Goal: Transaction & Acquisition: Purchase product/service

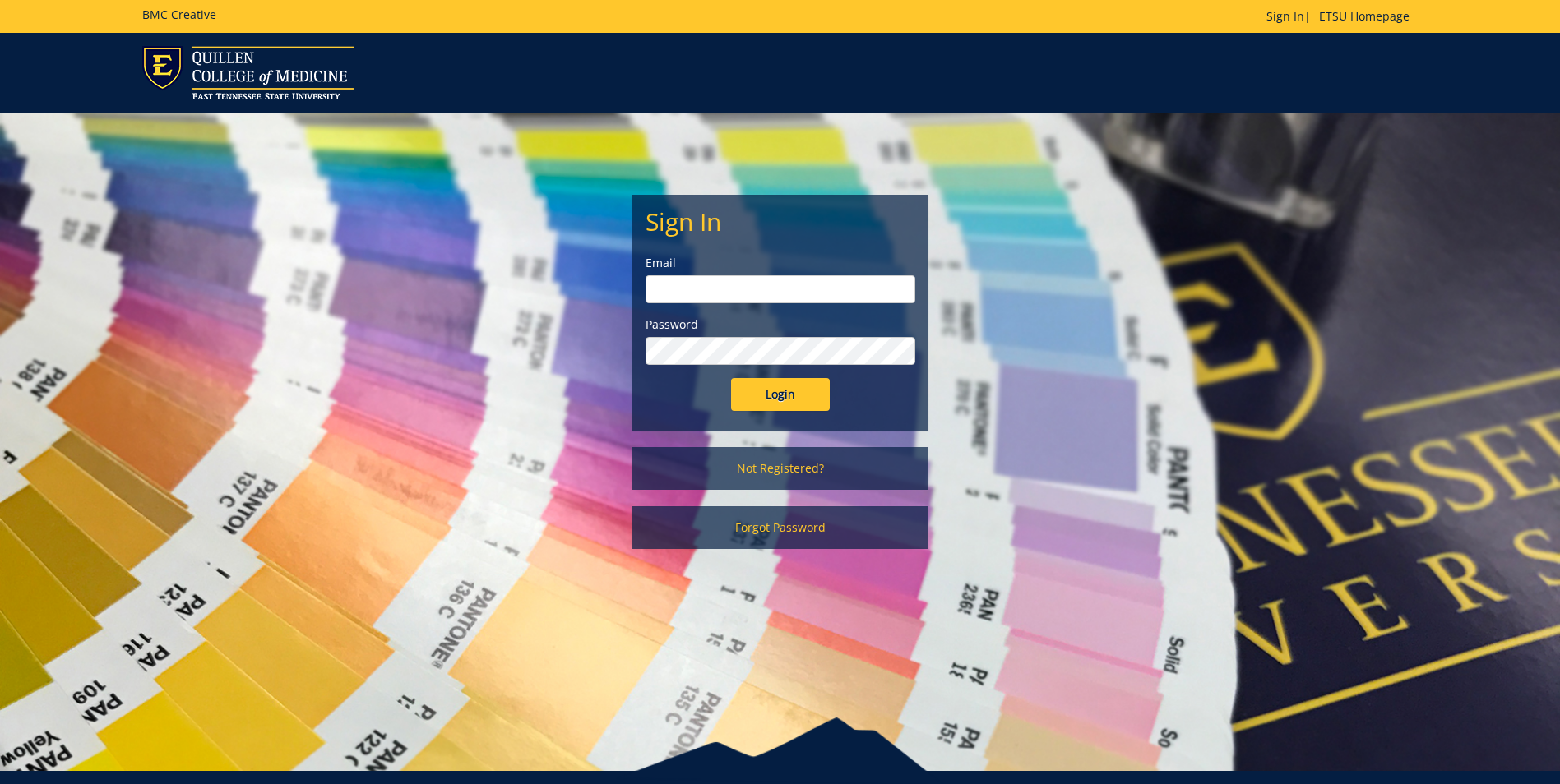
type input "morehouse@etsu.edu"
click at [781, 382] on input "Login" at bounding box center [780, 394] width 98 height 33
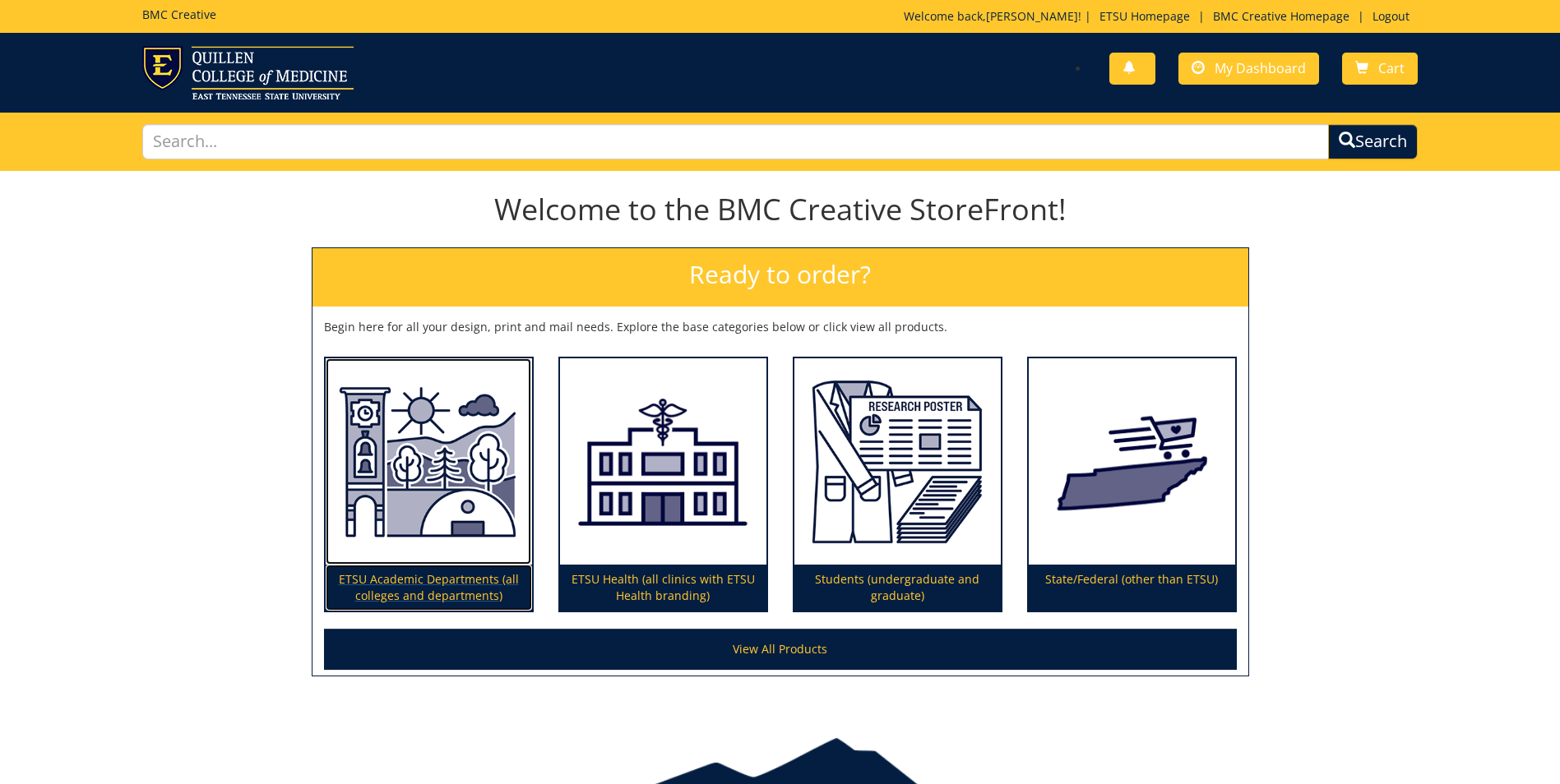
drag, startPoint x: 458, startPoint y: 473, endPoint x: 443, endPoint y: 477, distance: 15.5
click at [458, 473] on img at bounding box center [429, 462] width 207 height 208
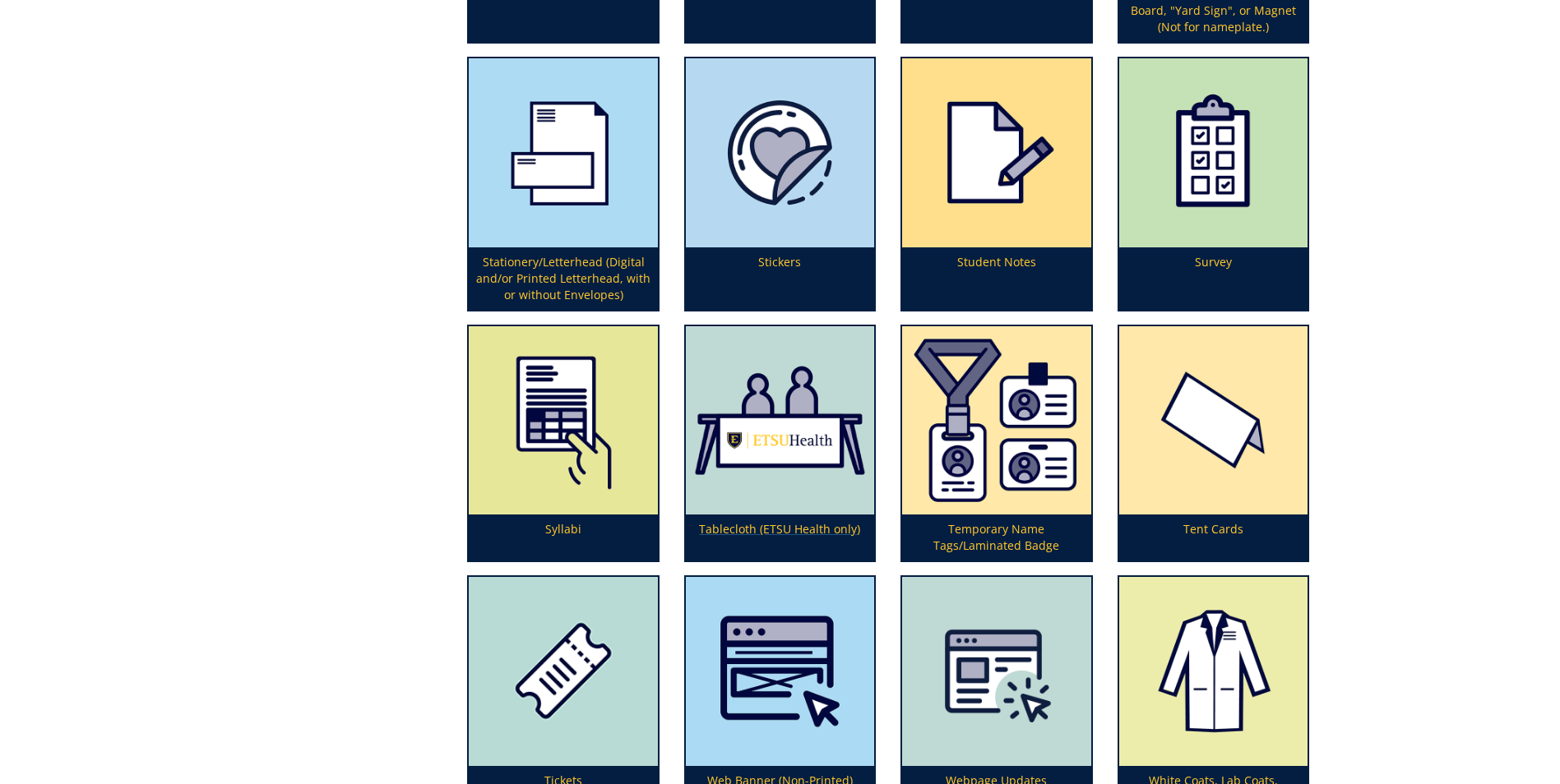
scroll to position [5261, 0]
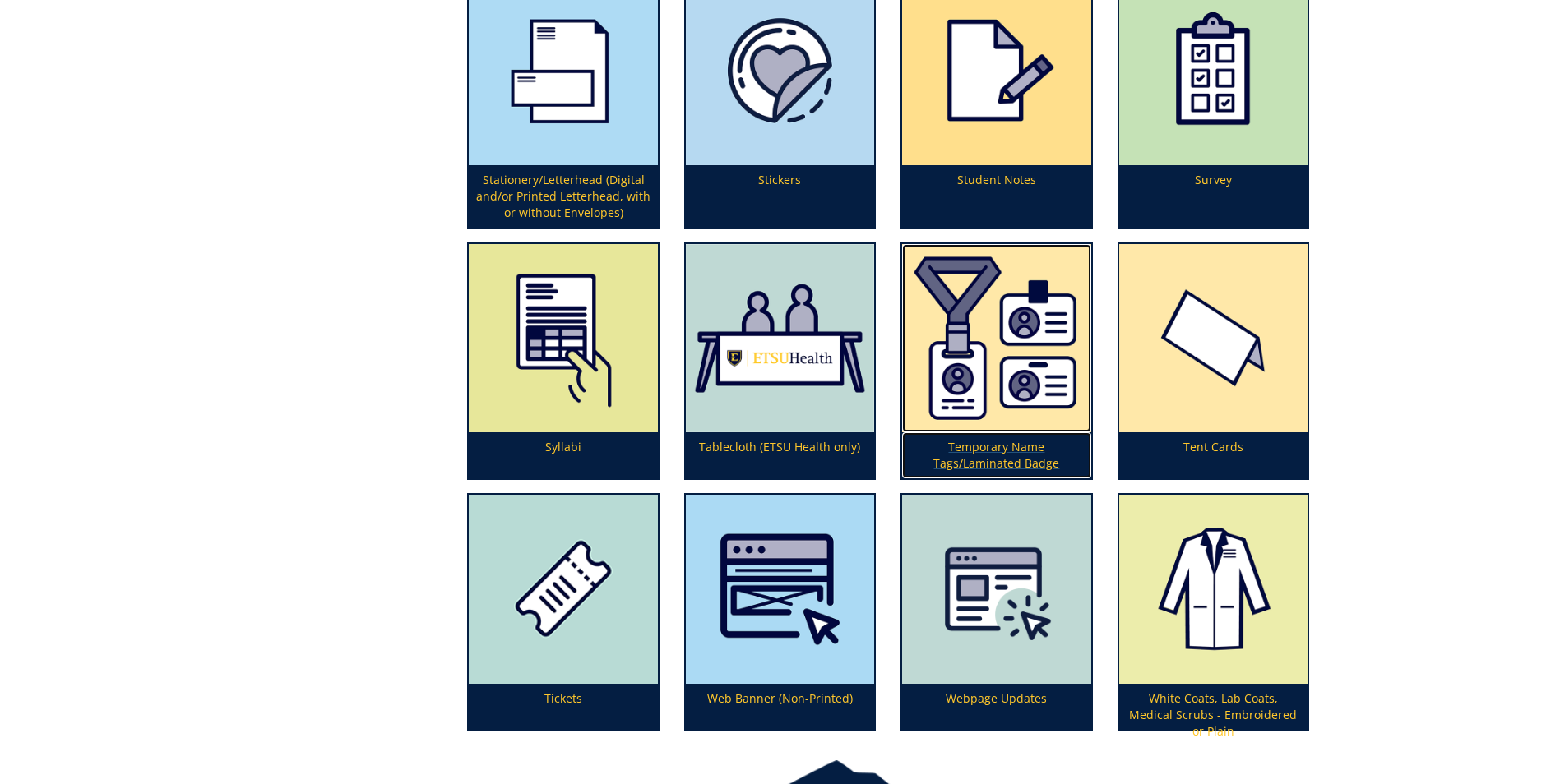
click at [989, 367] on img at bounding box center [997, 338] width 188 height 188
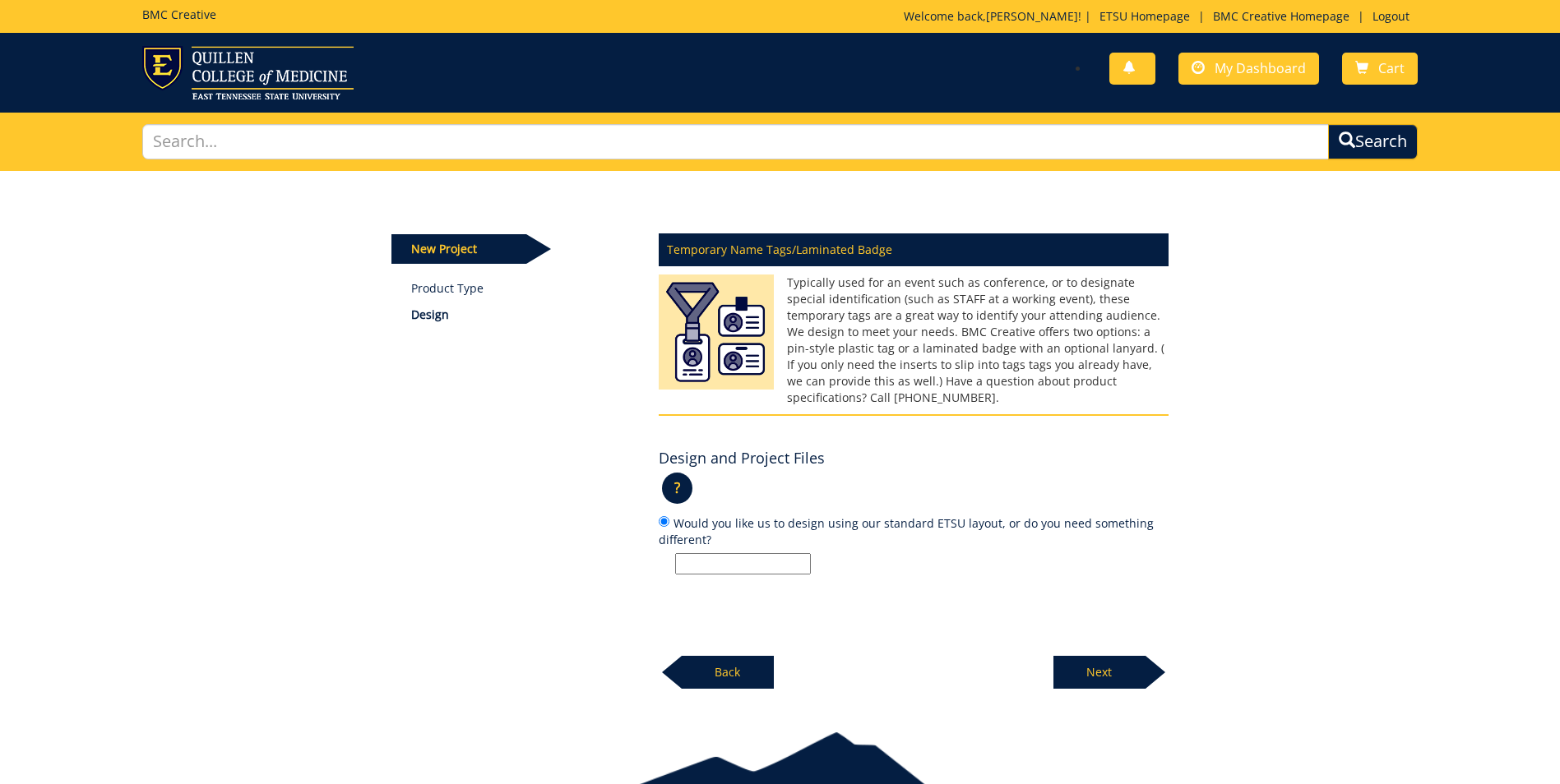
click at [802, 553] on input "Would you like us to design using our standard ETSU layout, or do you need some…" at bounding box center [743, 564] width 136 height 21
type input "standard ETSU layout"
click at [1077, 675] on div "New Project Product Type Design Temporary Name Tags/Laminated Badge Design and …" at bounding box center [780, 438] width 1560 height 534
click at [1106, 656] on p "Next" at bounding box center [1099, 672] width 92 height 33
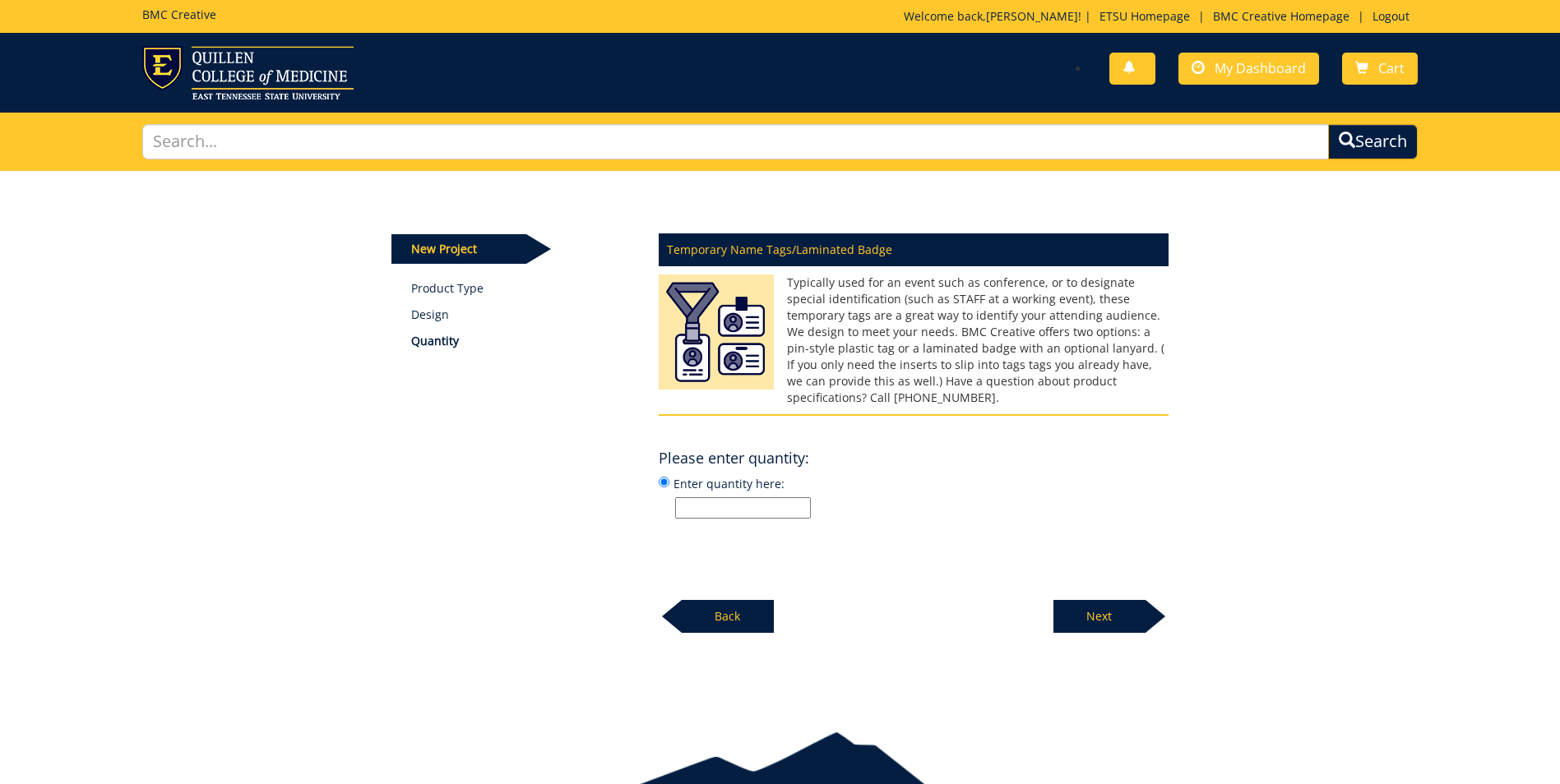
click at [713, 474] on label "Enter quantity here:" at bounding box center [913, 497] width 510 height 44
click at [670, 477] on input "Enter quantity here:" at bounding box center [664, 482] width 11 height 11
click at [713, 498] on input "Enter quantity here:" at bounding box center [743, 508] width 136 height 21
type input "27"
click at [1090, 600] on p "Next" at bounding box center [1099, 616] width 92 height 33
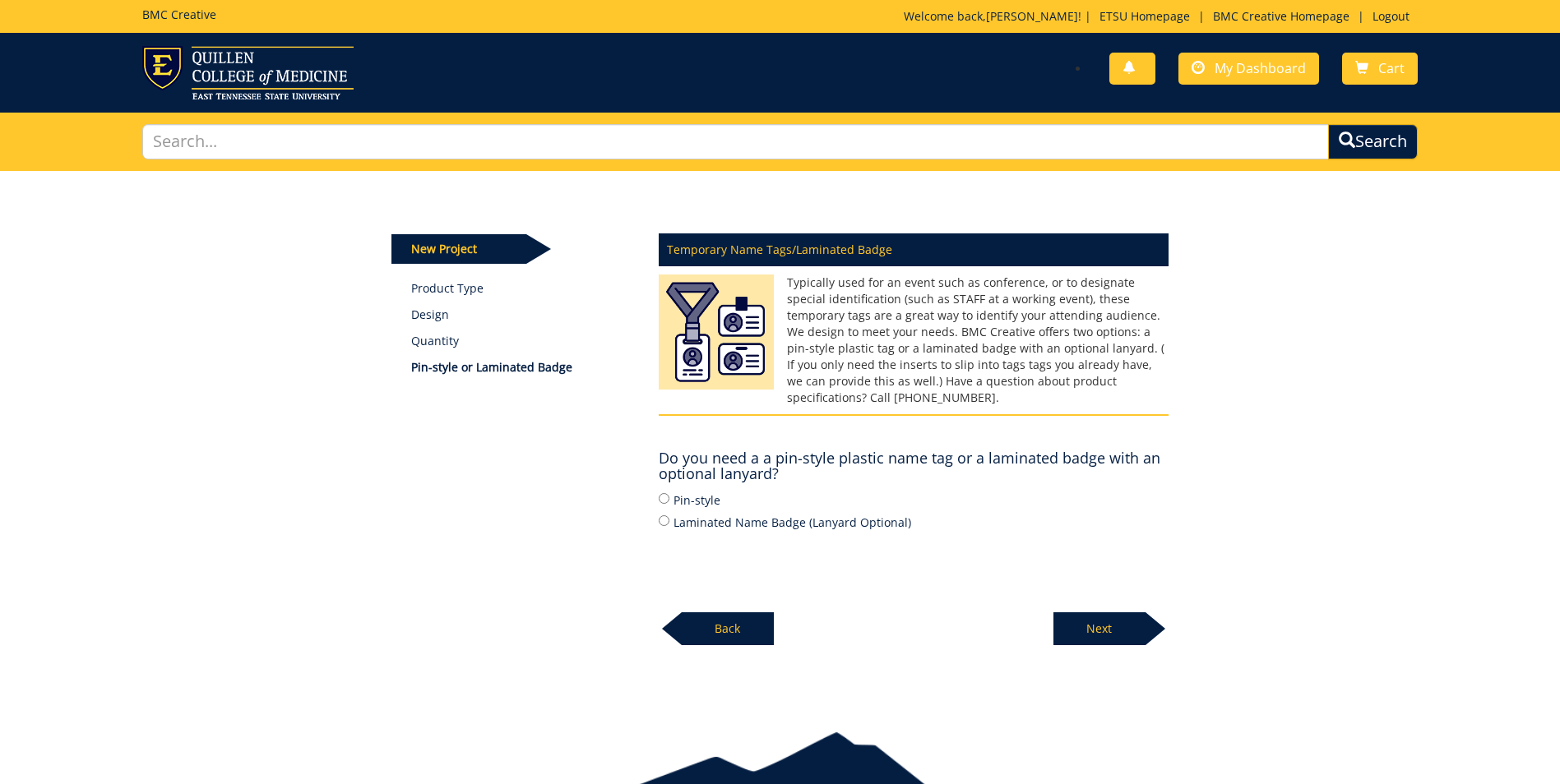
click at [679, 513] on label "Laminated Name Badge (Lanyard Optional)" at bounding box center [913, 521] width 510 height 18
click at [670, 515] on input "Laminated Name Badge (Lanyard Optional)" at bounding box center [664, 521] width 11 height 11
radio input "true"
click at [687, 490] on label "Pin-style" at bounding box center [913, 499] width 510 height 18
click at [670, 493] on input "Pin-style" at bounding box center [664, 498] width 11 height 11
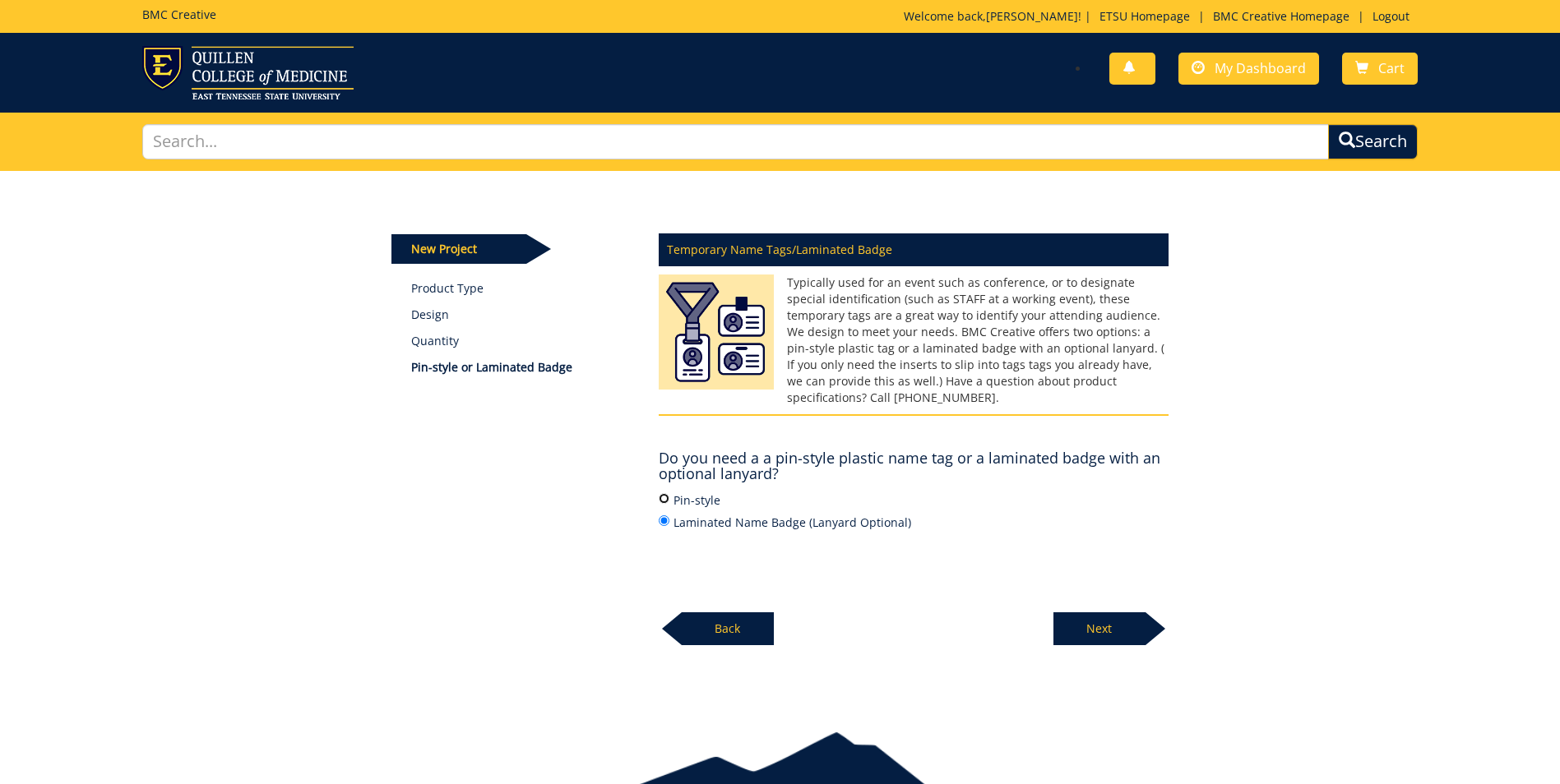
radio input "true"
click at [1108, 623] on p "Next" at bounding box center [1099, 629] width 92 height 33
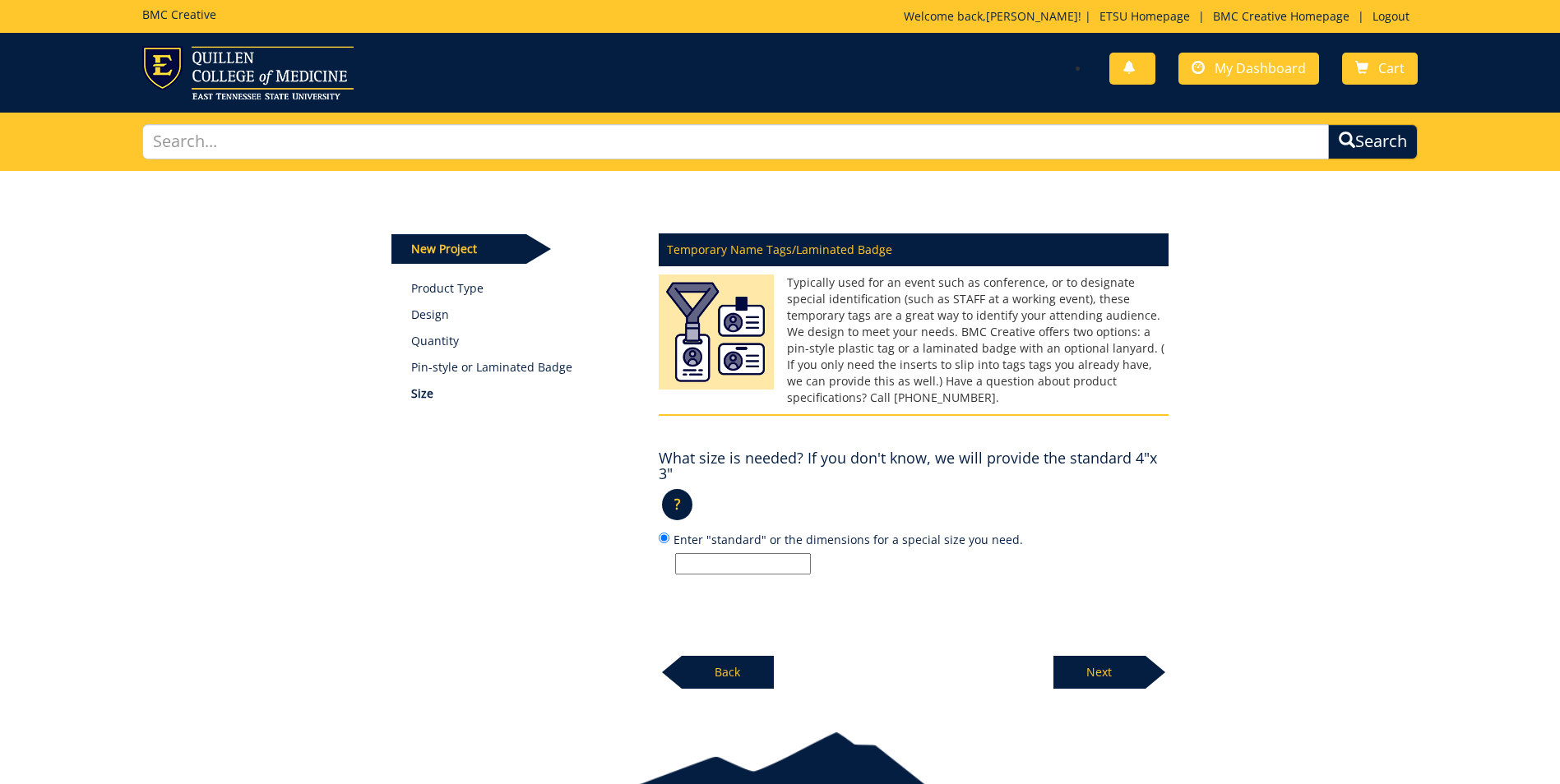
click at [744, 553] on input "Enter "standard" or the dimensions for a special size you need." at bounding box center [743, 564] width 136 height 21
type input "3.5x2.25"
click at [1135, 658] on p "Next" at bounding box center [1099, 672] width 92 height 33
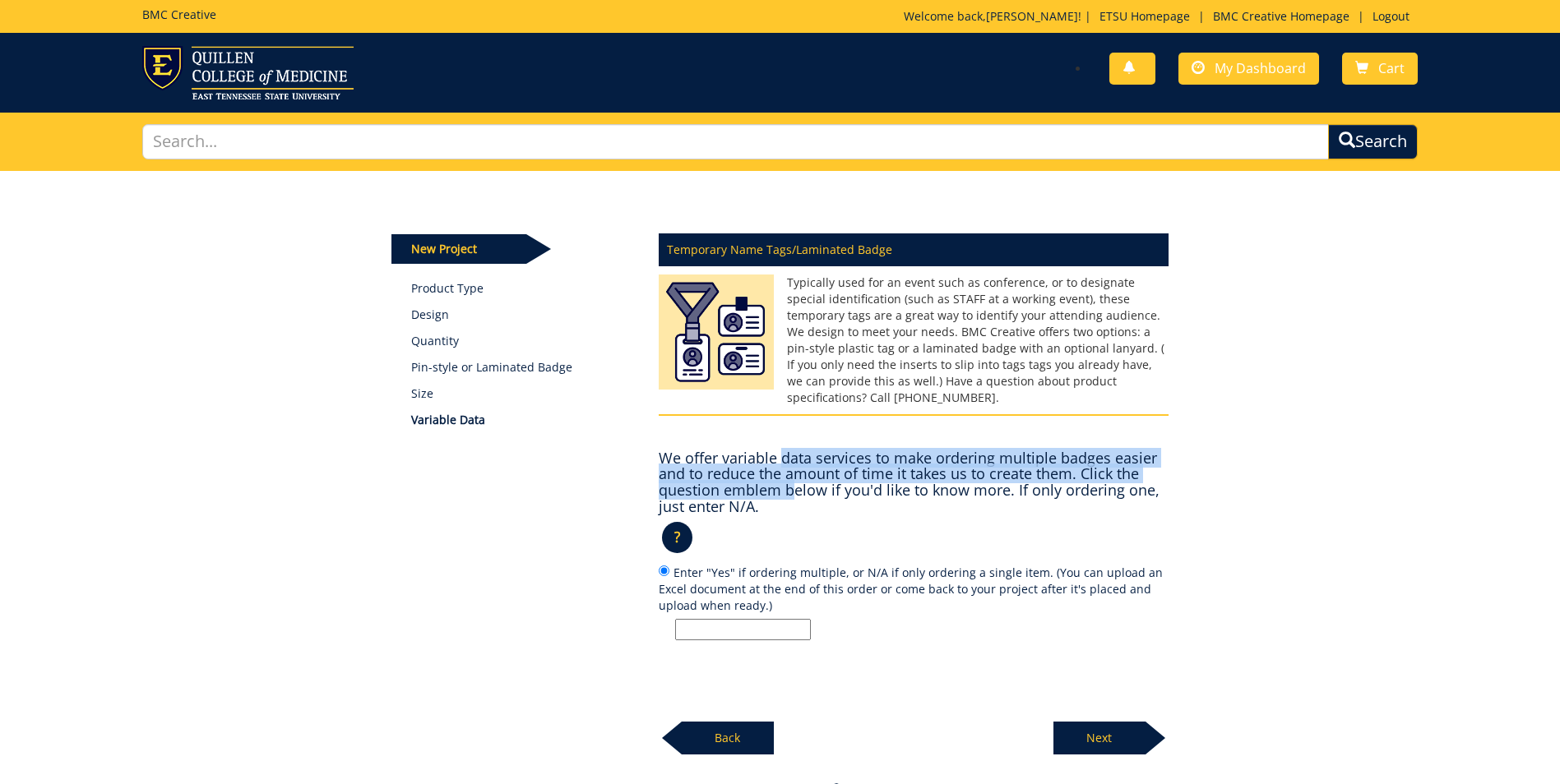
drag, startPoint x: 784, startPoint y: 449, endPoint x: 790, endPoint y: 467, distance: 19.0
click at [790, 467] on h4 "We offer variable data services to make ordering multiple badges easier and to …" at bounding box center [913, 482] width 510 height 65
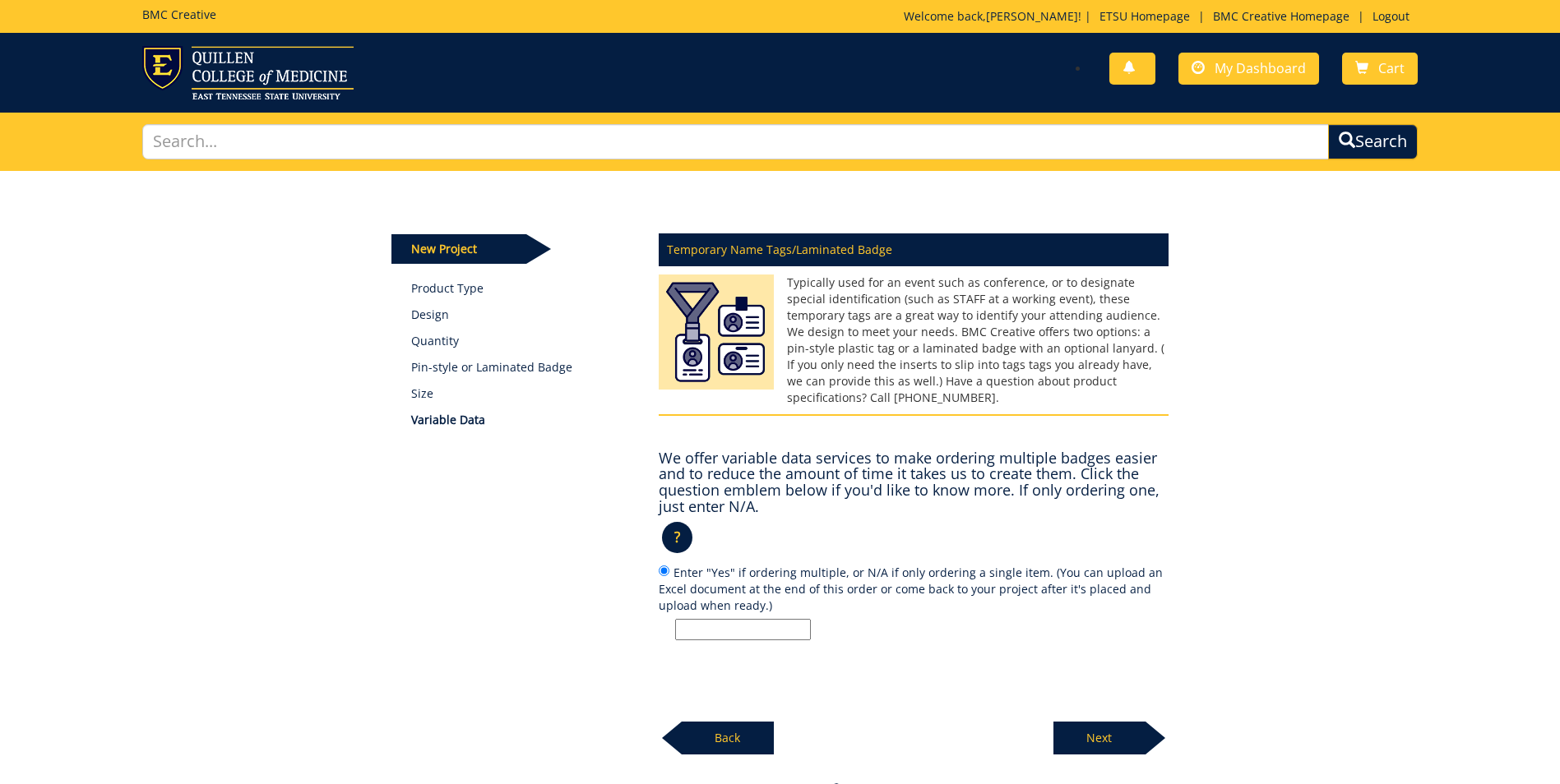
drag, startPoint x: 790, startPoint y: 467, endPoint x: 808, endPoint y: 503, distance: 40.2
click at [808, 503] on div "We offer variable data services to make ordering multiple badges easier and to …" at bounding box center [913, 541] width 510 height 198
click at [713, 624] on div "Temporary Name Tags/Laminated Badge Typically used for an event such as confere…" at bounding box center [914, 489] width 535 height 531
click at [721, 619] on input "Enter "Yes" if ordering multiple, or N/A if only ordering a single item. (You c…" at bounding box center [743, 630] width 136 height 21
type input "Yes"
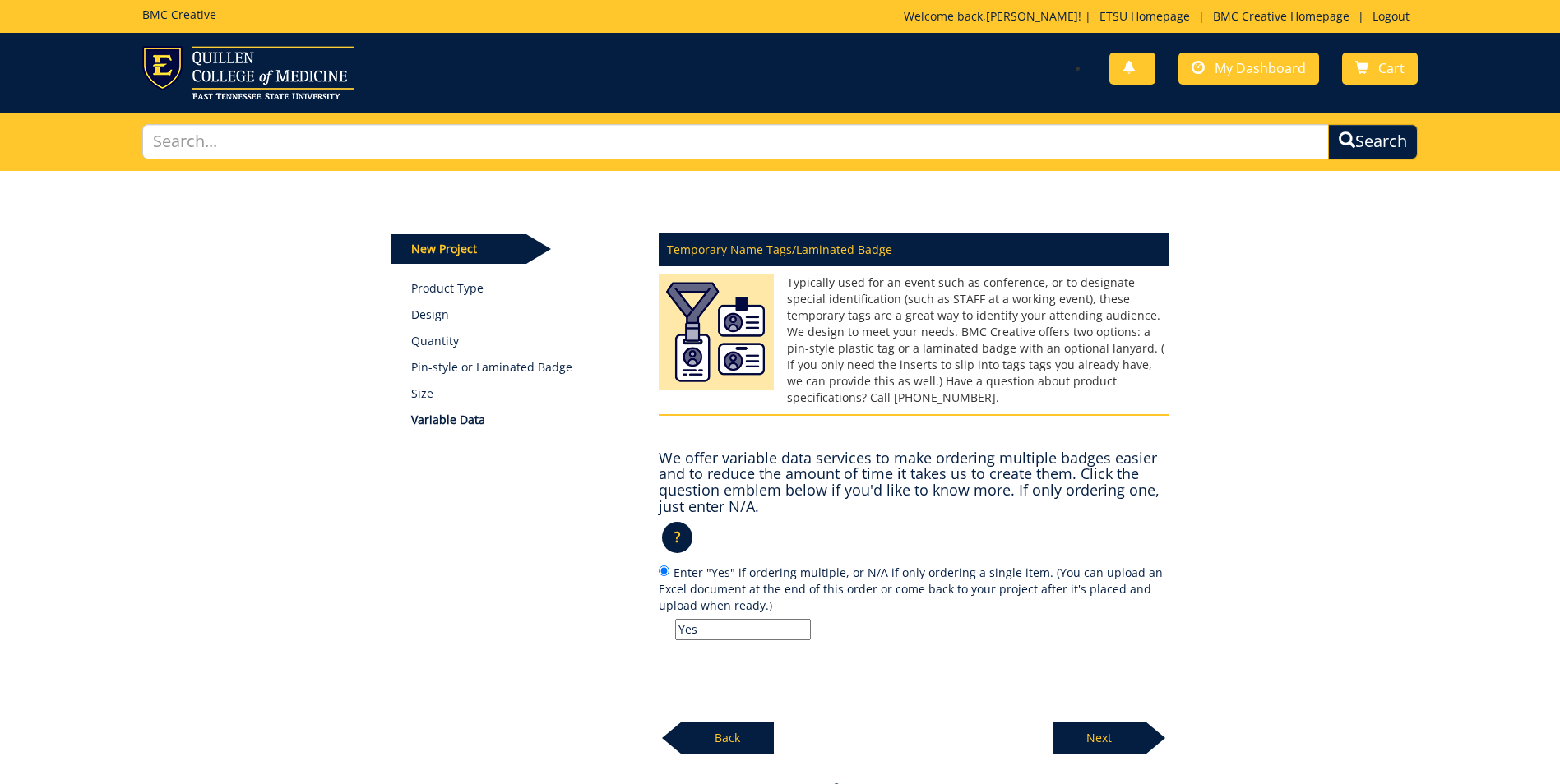
click at [1082, 722] on p "Next" at bounding box center [1099, 738] width 92 height 33
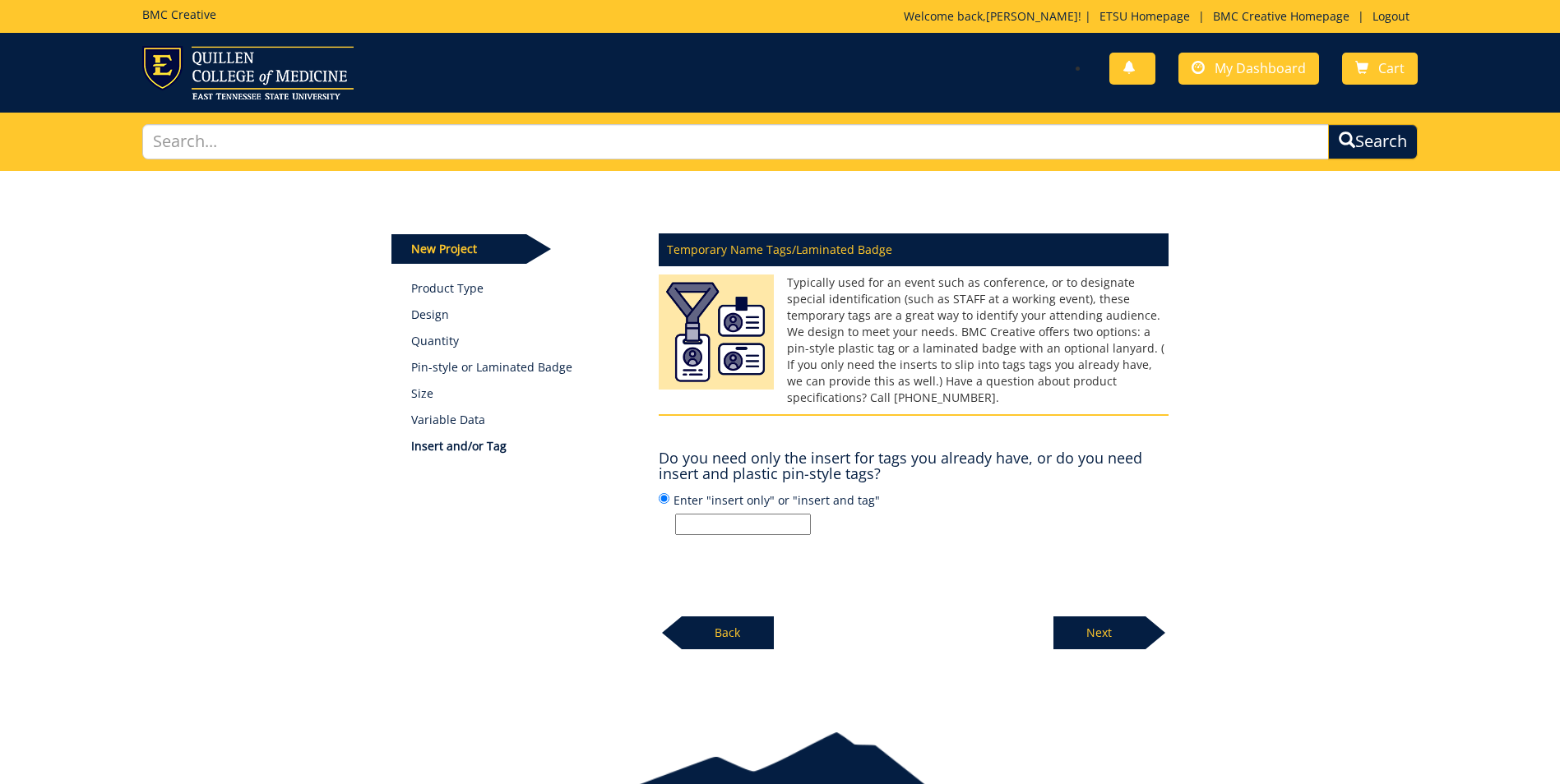
click at [760, 493] on label "Enter "insert only" or "insert and tag"" at bounding box center [913, 513] width 510 height 44
click at [670, 493] on input "Enter "insert only" or "insert and tag"" at bounding box center [664, 498] width 11 height 11
click at [763, 514] on input "Enter "insert only" or "insert and tag"" at bounding box center [743, 524] width 136 height 21
type input "insert only"
click at [1068, 623] on p "Next" at bounding box center [1099, 632] width 92 height 33
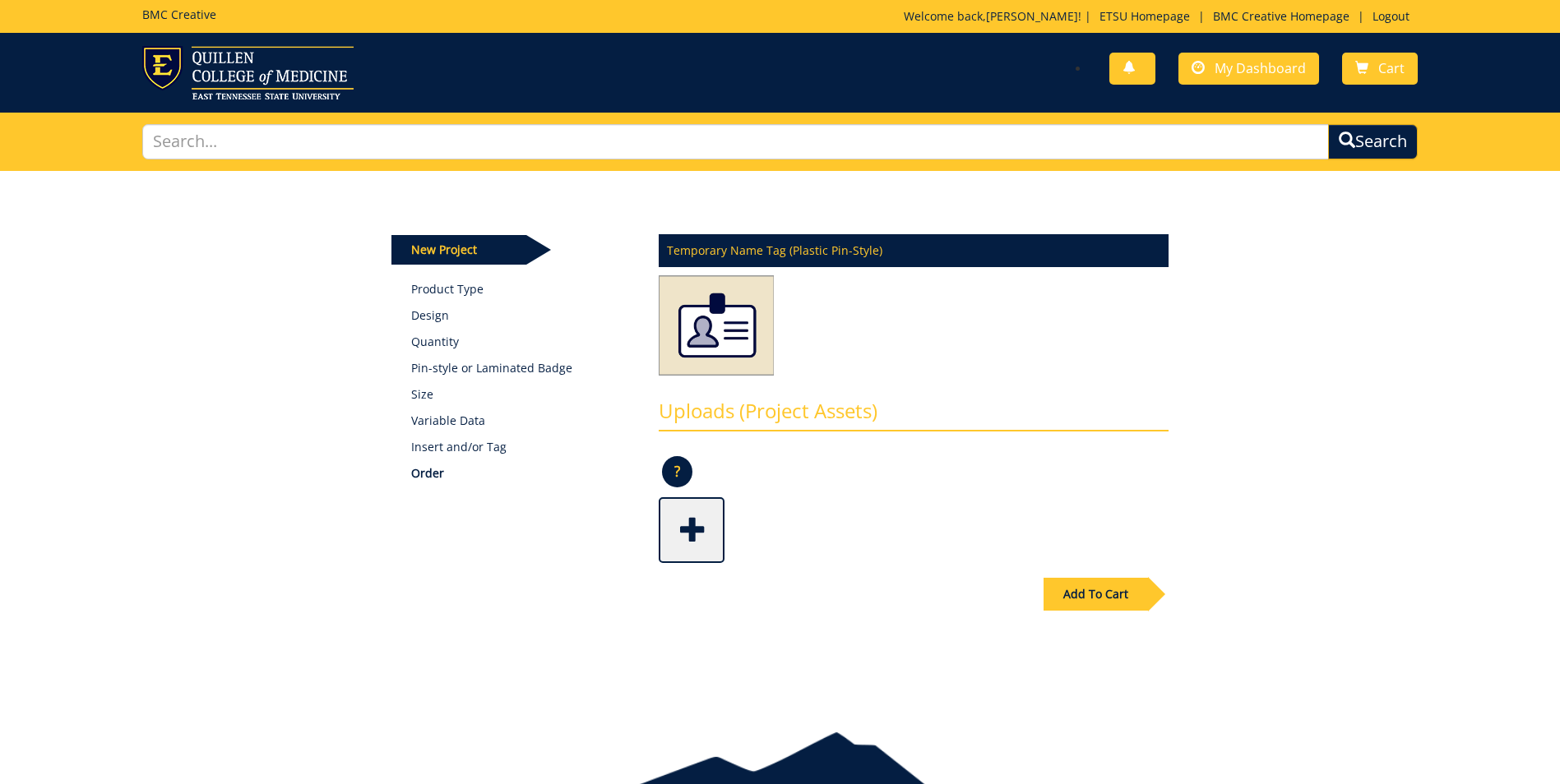
click at [715, 536] on span at bounding box center [693, 529] width 66 height 58
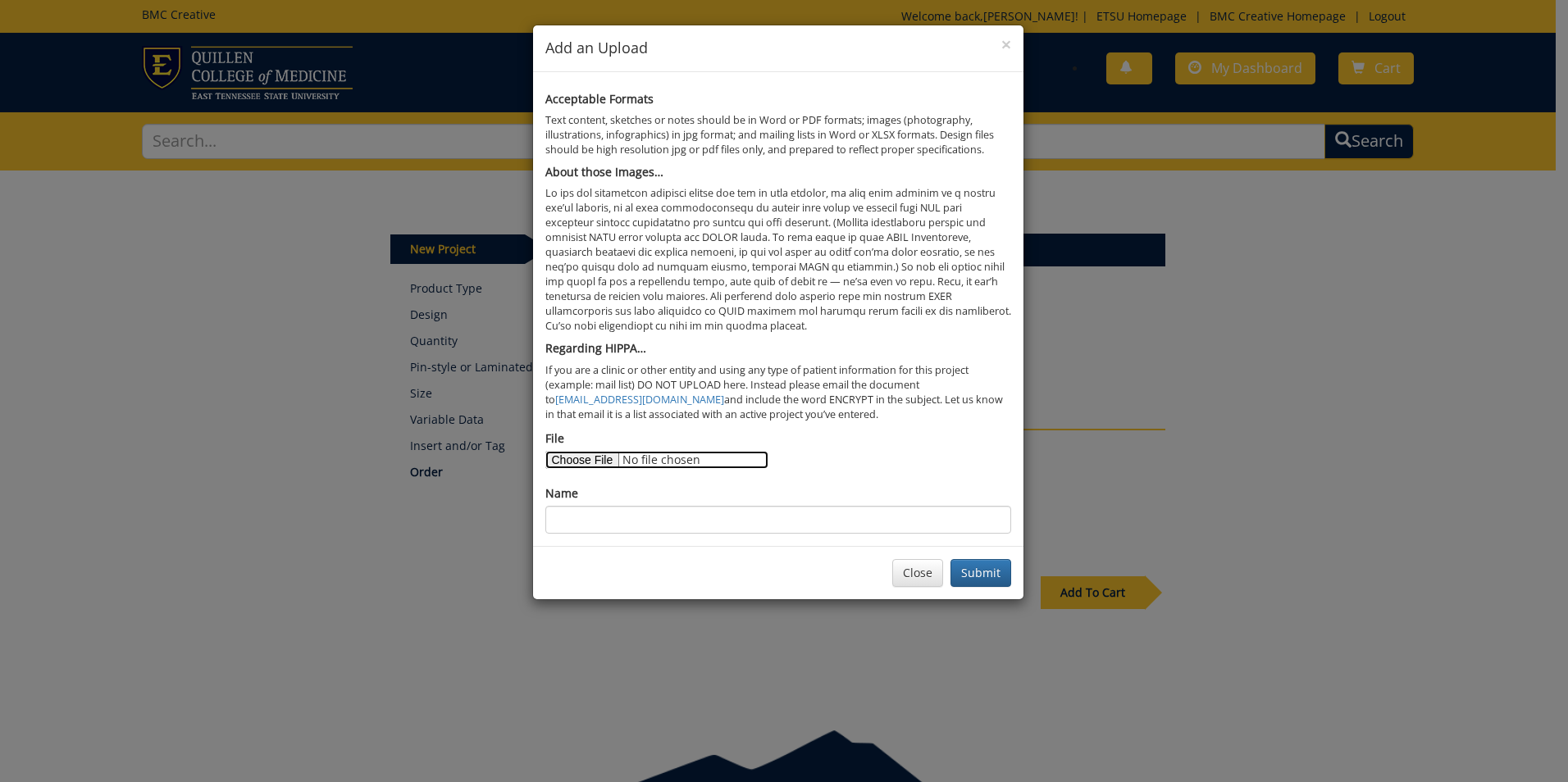
click at [597, 456] on input "File" at bounding box center [657, 460] width 223 height 18
type input "C:\fakepath\NFO _ NAME TAGS _ F25.xlsx"
click at [836, 528] on input "Name" at bounding box center [778, 520] width 466 height 28
type input "NFO Name Tags _ Fall 2025"
click at [982, 578] on button "Submit" at bounding box center [980, 573] width 61 height 28
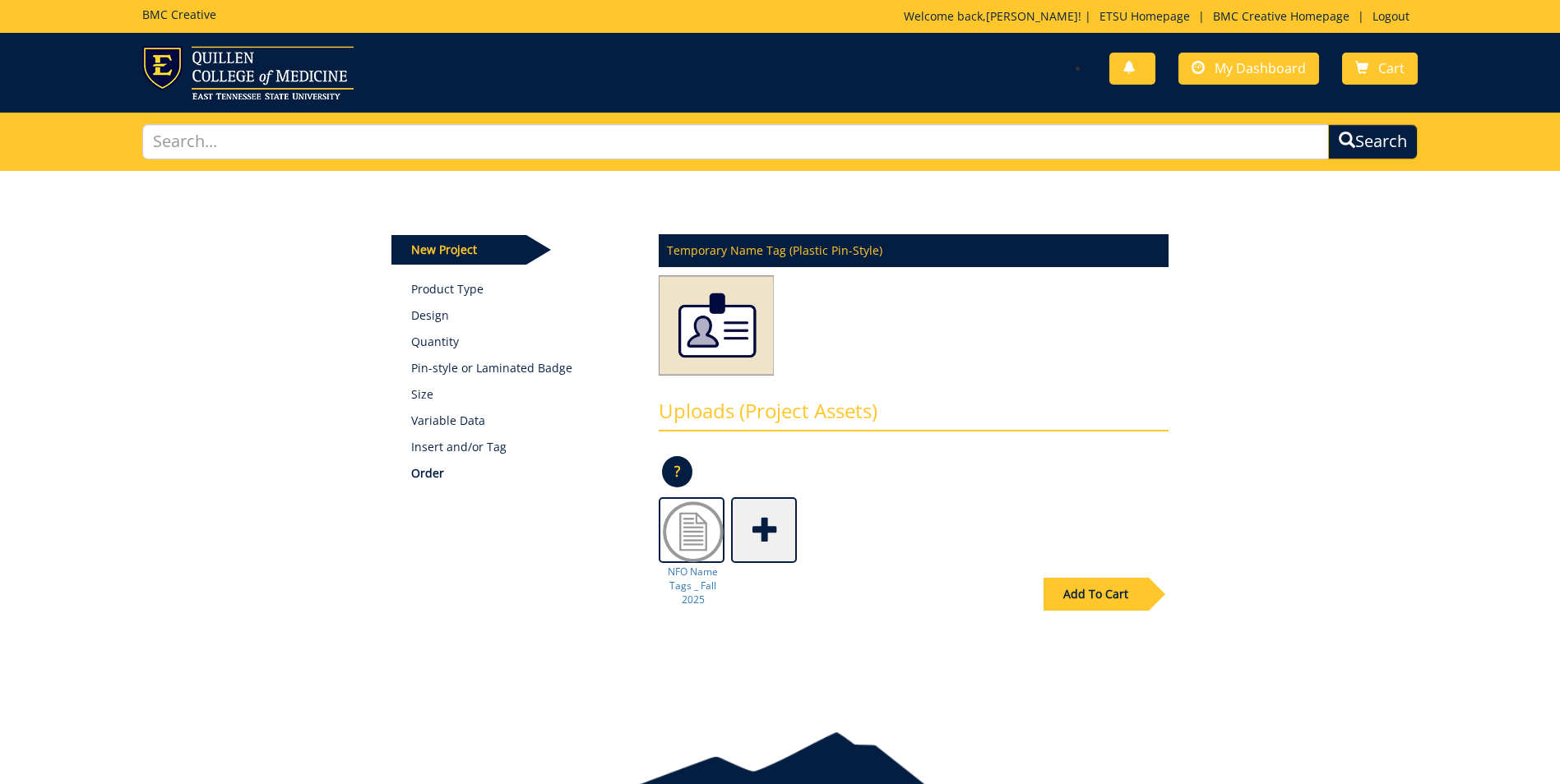
click at [402, 309] on div "New Project Product Type Design Quantity Pin-style or Laminated Badge Size Vari…" at bounding box center [512, 353] width 242 height 257
click at [416, 312] on p "Design" at bounding box center [522, 316] width 223 height 17
click at [433, 317] on p "Design" at bounding box center [522, 316] width 223 height 17
click at [427, 457] on div "New Project Product Type Design Quantity Pin-style or Laminated Badge Size Vari…" at bounding box center [512, 353] width 242 height 257
click at [427, 443] on p "Insert and/or Tag" at bounding box center [522, 447] width 223 height 17
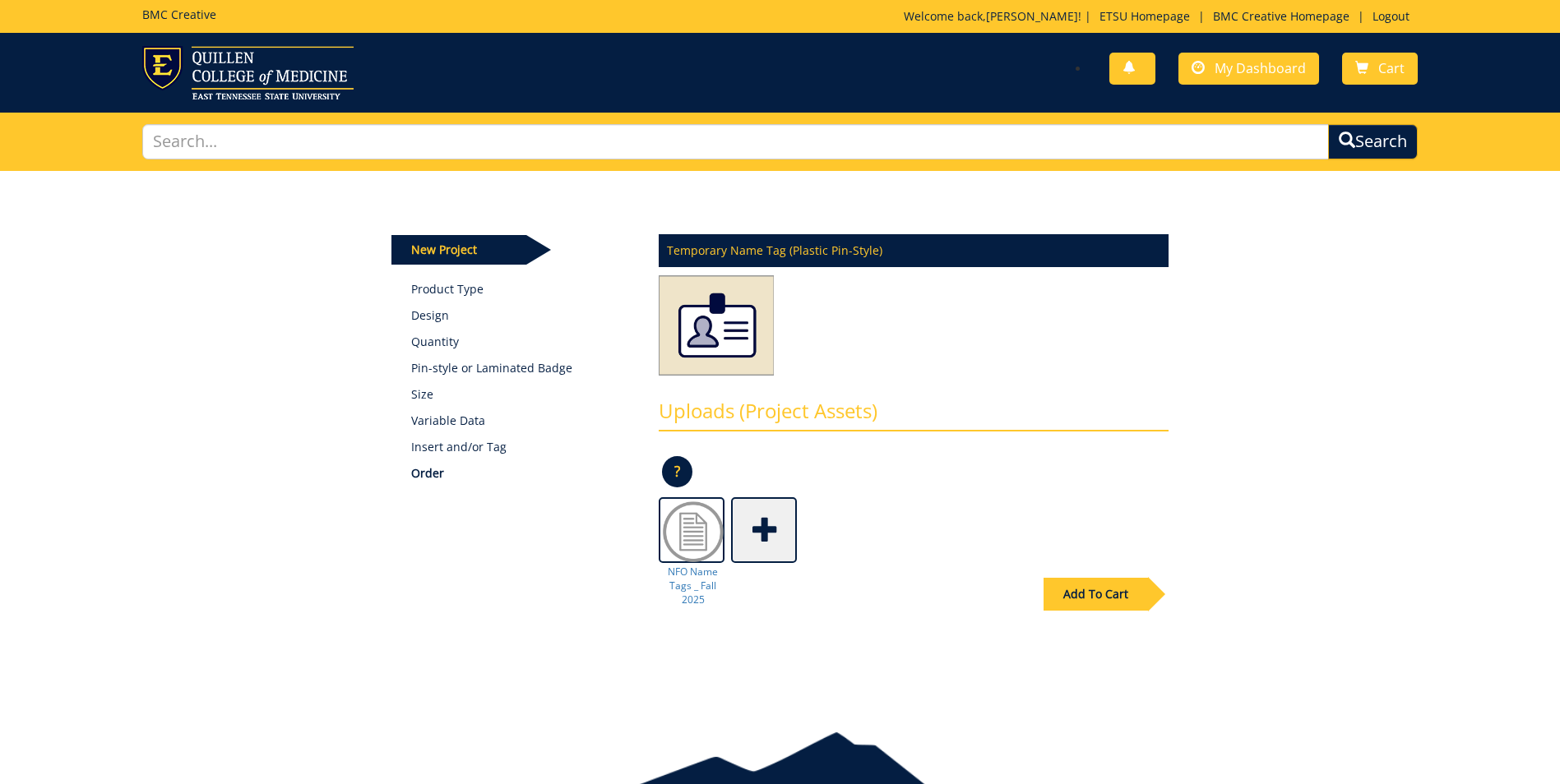
click at [1077, 593] on div "Add To Cart" at bounding box center [1096, 594] width 105 height 33
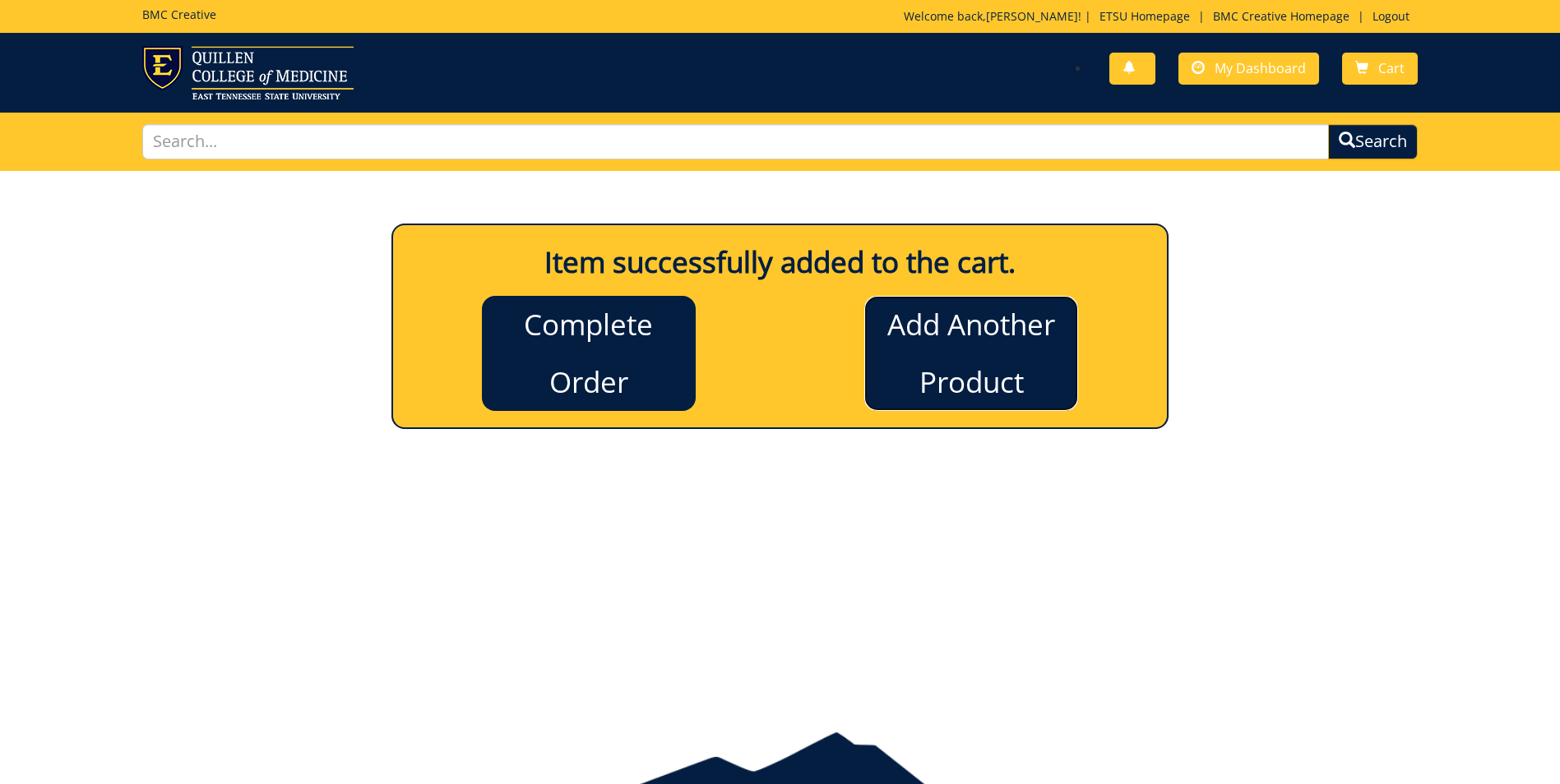
click at [1021, 360] on link "Add Another Product" at bounding box center [971, 354] width 214 height 115
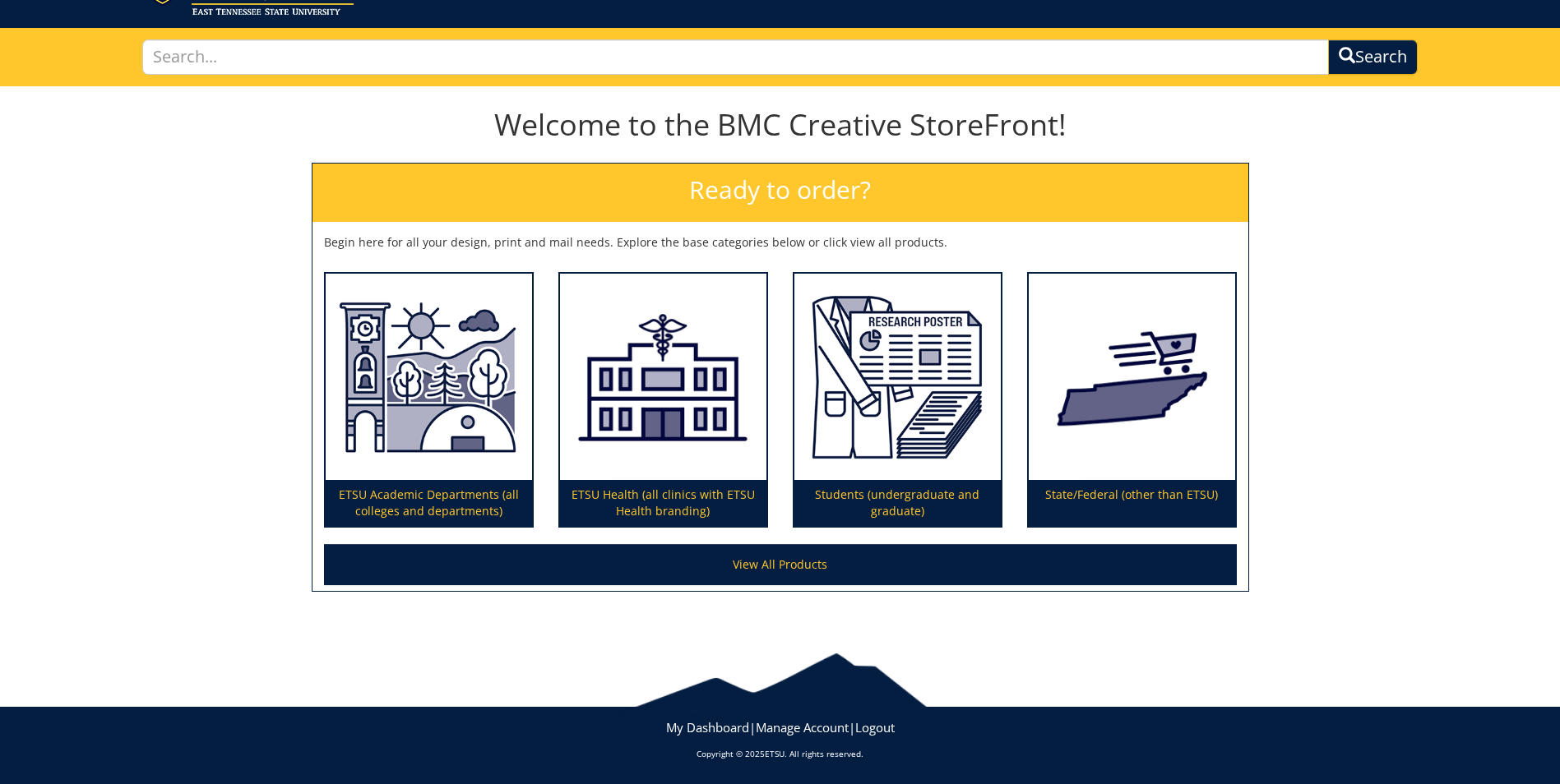
scroll to position [3, 0]
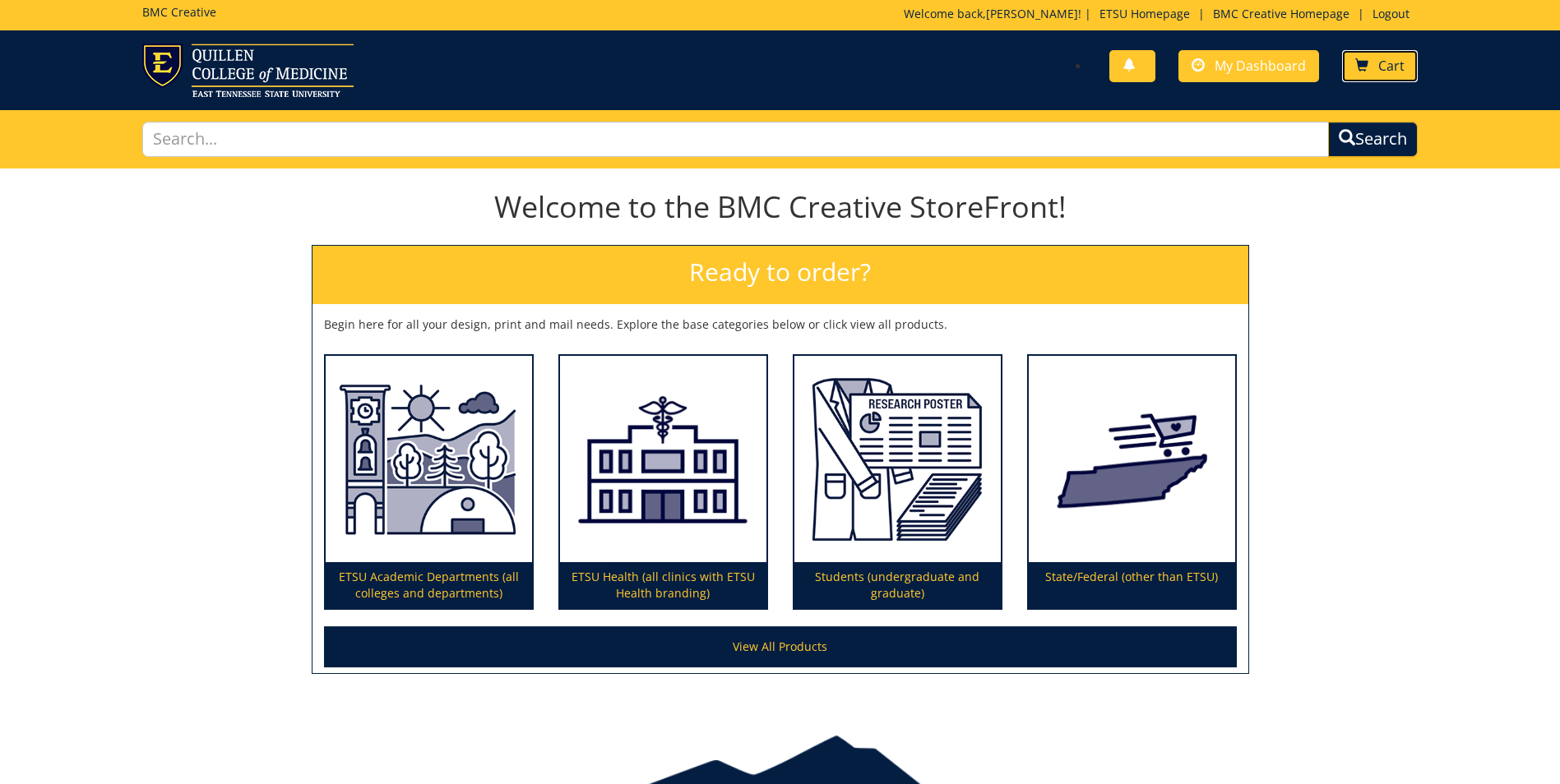
click at [1398, 75] on link "Cart" at bounding box center [1380, 67] width 75 height 32
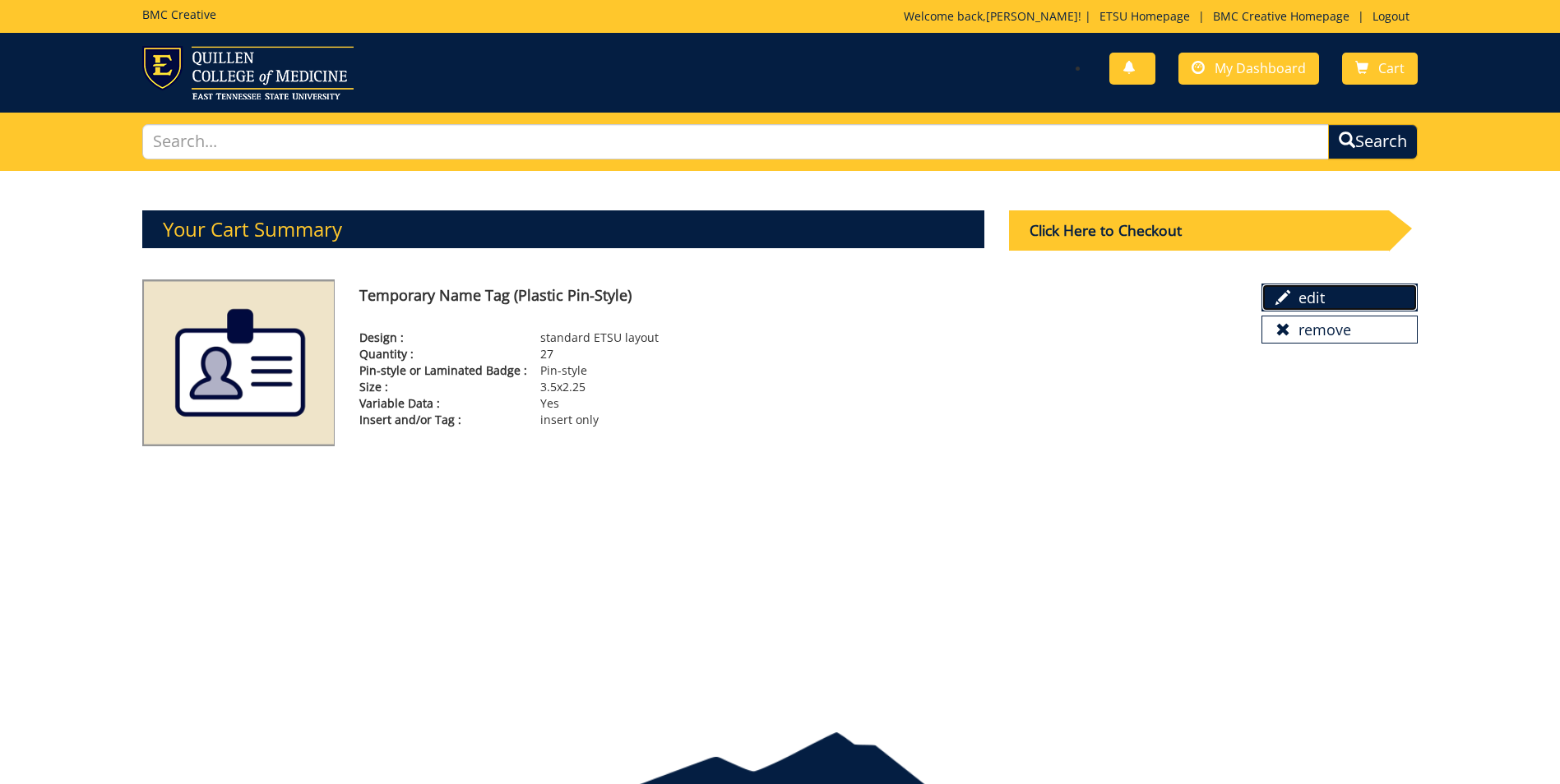
click at [1273, 293] on link "edit" at bounding box center [1340, 298] width 156 height 28
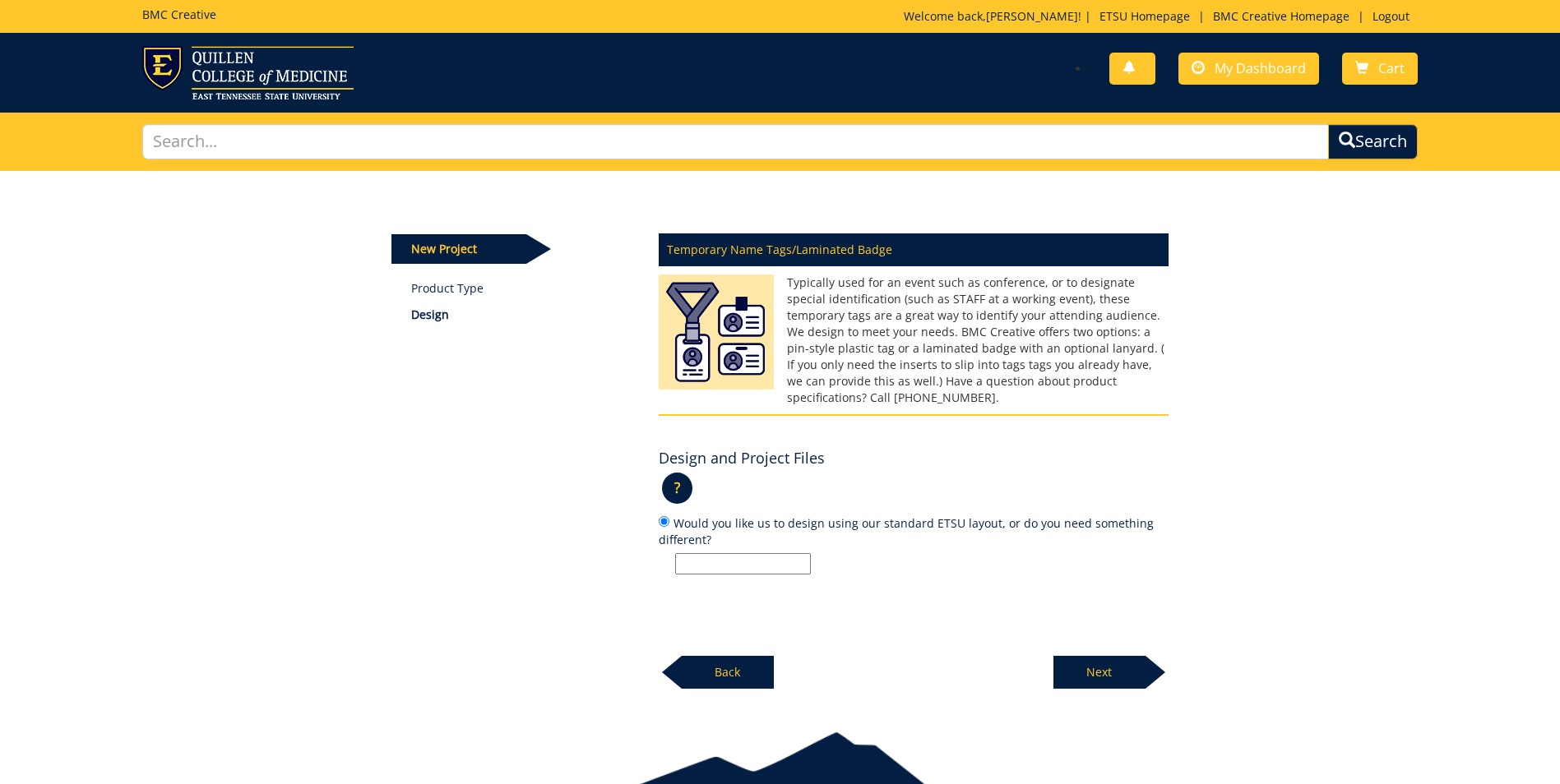
click at [741, 553] on input "Would you like us to design using our standard ETSU layout, or do you need some…" at bounding box center [743, 564] width 136 height 21
type input "S"
type input "Standard ETSU Layout with first name larger than last name"
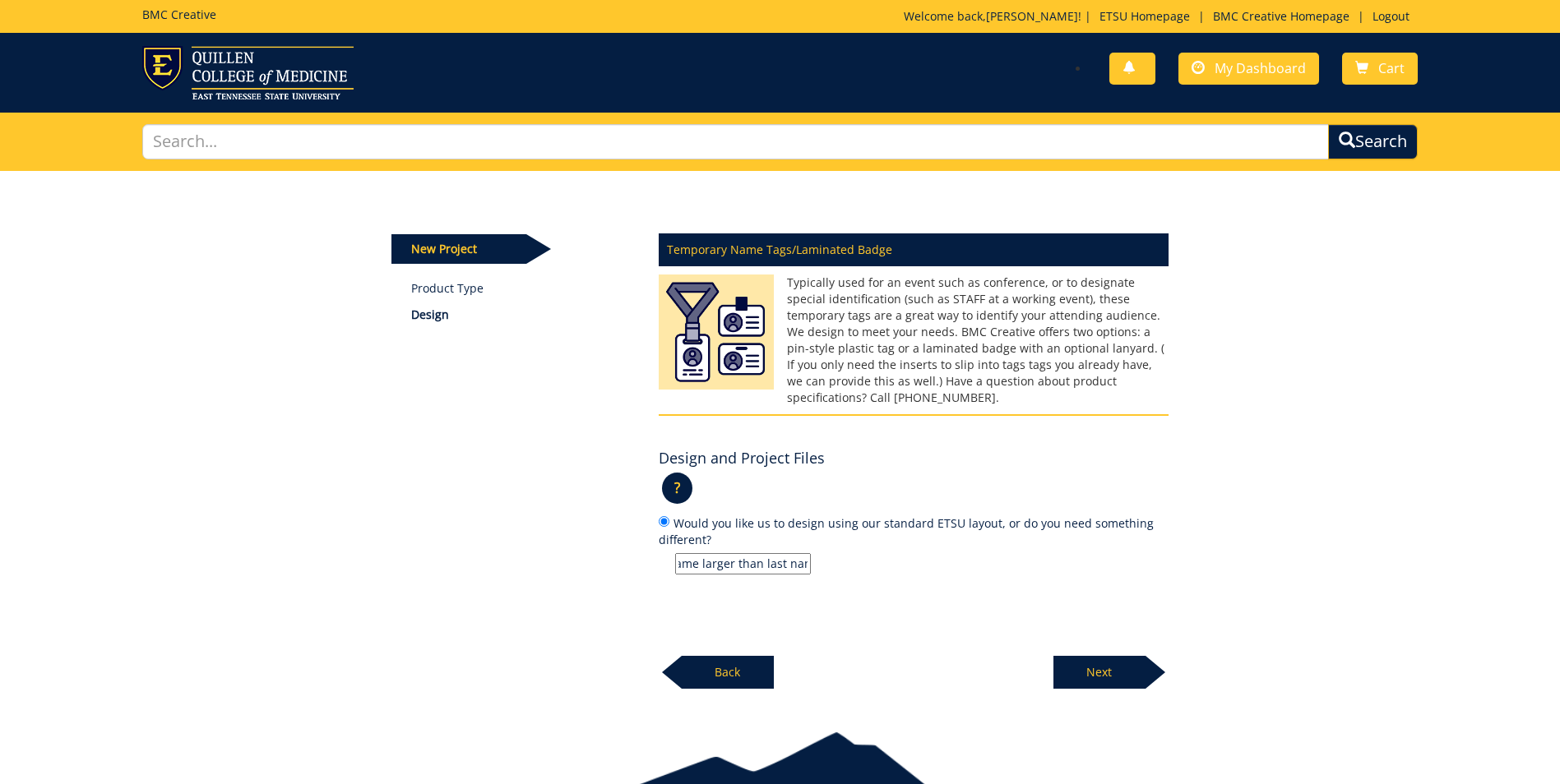
scroll to position [0, 0]
click at [1126, 662] on p "Next" at bounding box center [1099, 672] width 92 height 33
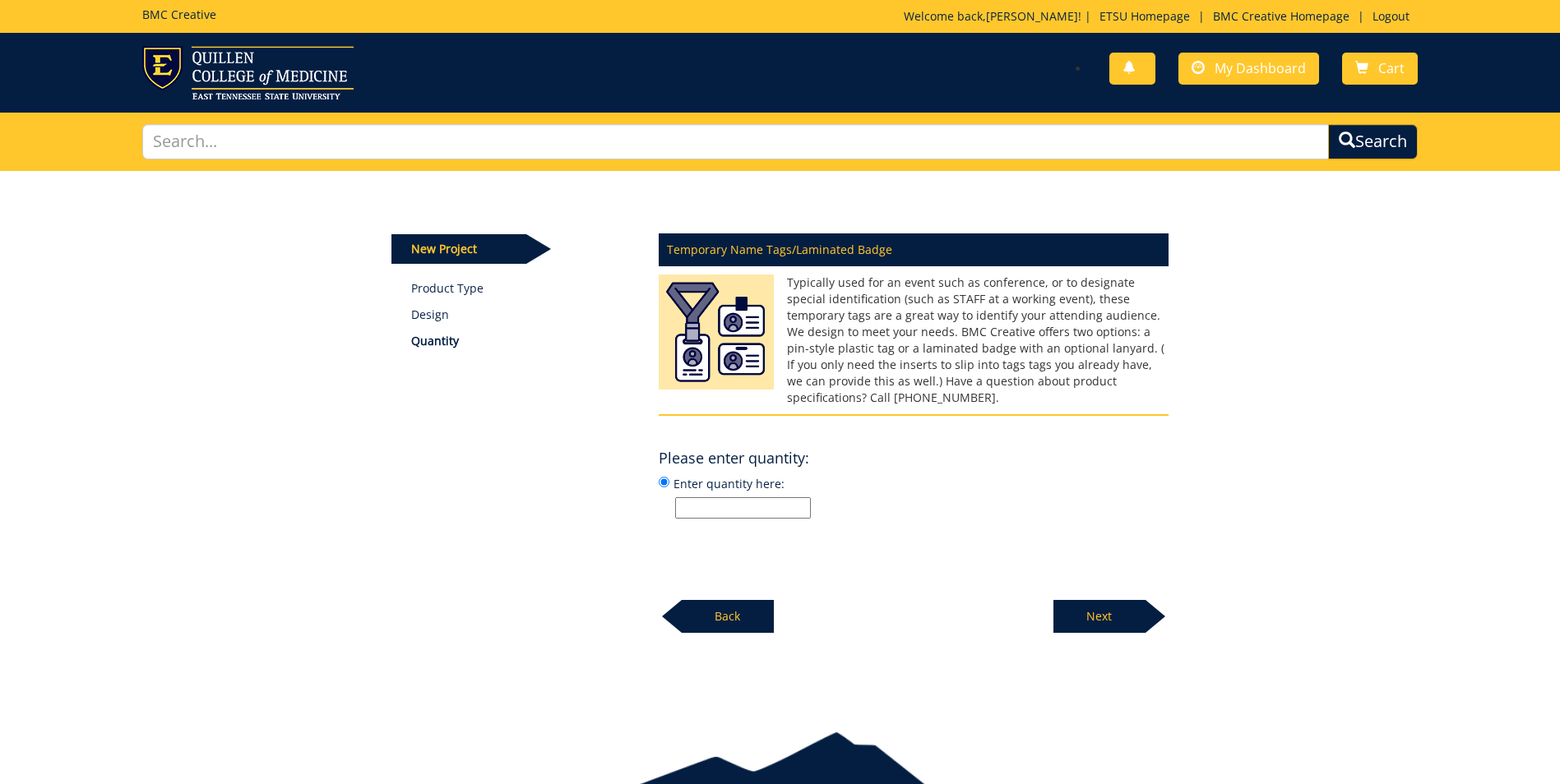
click at [771, 498] on input "Enter quantity here:" at bounding box center [743, 508] width 136 height 21
type input "27"
drag, startPoint x: 771, startPoint y: 493, endPoint x: 665, endPoint y: 503, distance: 106.5
click at [665, 503] on div "Temporary Name Tags/Laminated Badge Typically used for an event such as confere…" at bounding box center [914, 428] width 535 height 411
type input "28"
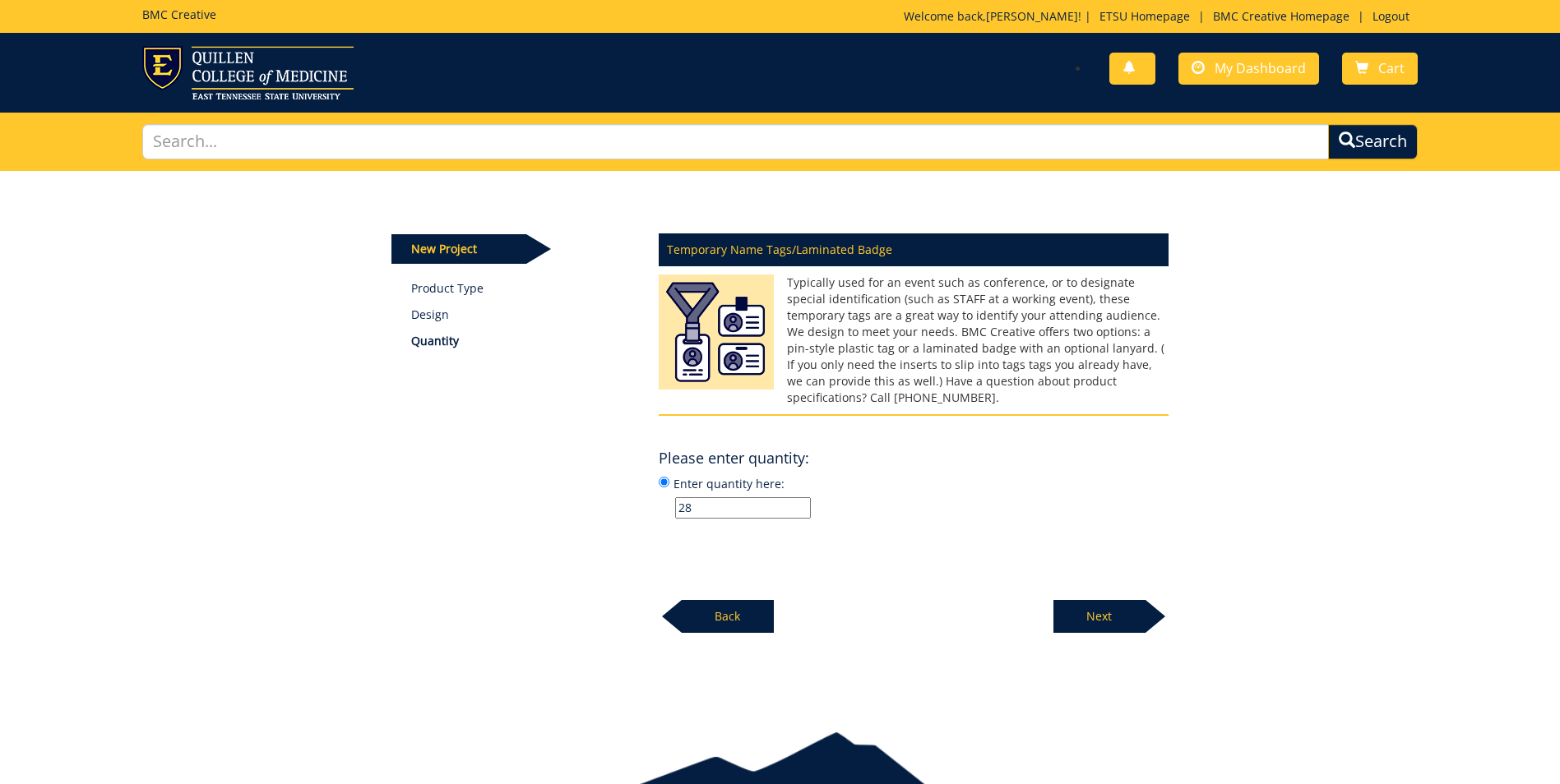
click at [1132, 612] on p "Next" at bounding box center [1099, 616] width 92 height 33
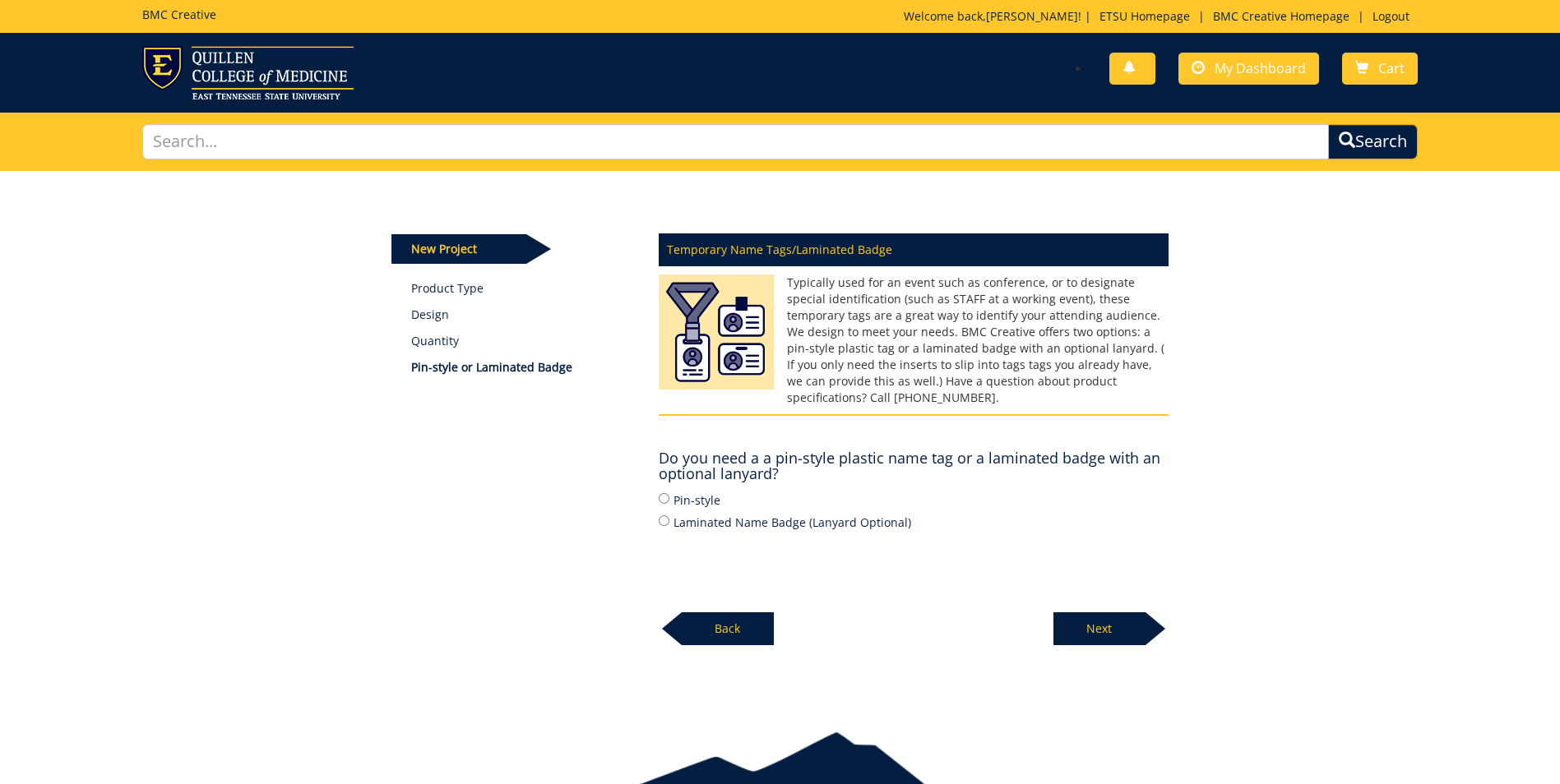
click at [714, 490] on label "Pin-style" at bounding box center [913, 499] width 510 height 18
click at [670, 493] on input "Pin-style" at bounding box center [664, 498] width 11 height 11
radio input "true"
click at [1147, 626] on div at bounding box center [1155, 629] width 20 height 33
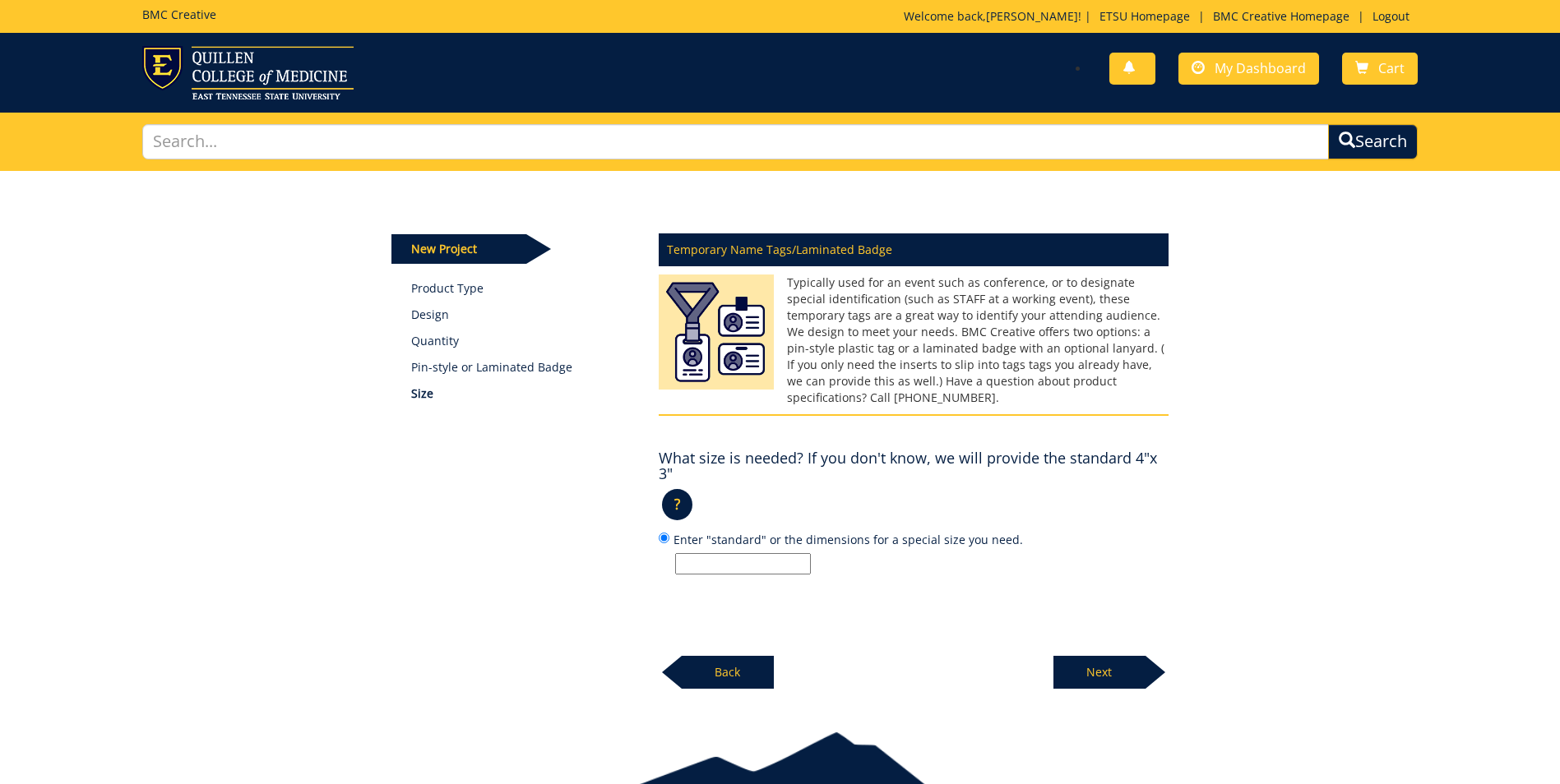
click at [731, 553] on input "Enter "standard" or the dimensions for a special size you need." at bounding box center [743, 564] width 136 height 21
type input "3.5x2.25"
click at [1084, 656] on p "Next" at bounding box center [1099, 672] width 92 height 33
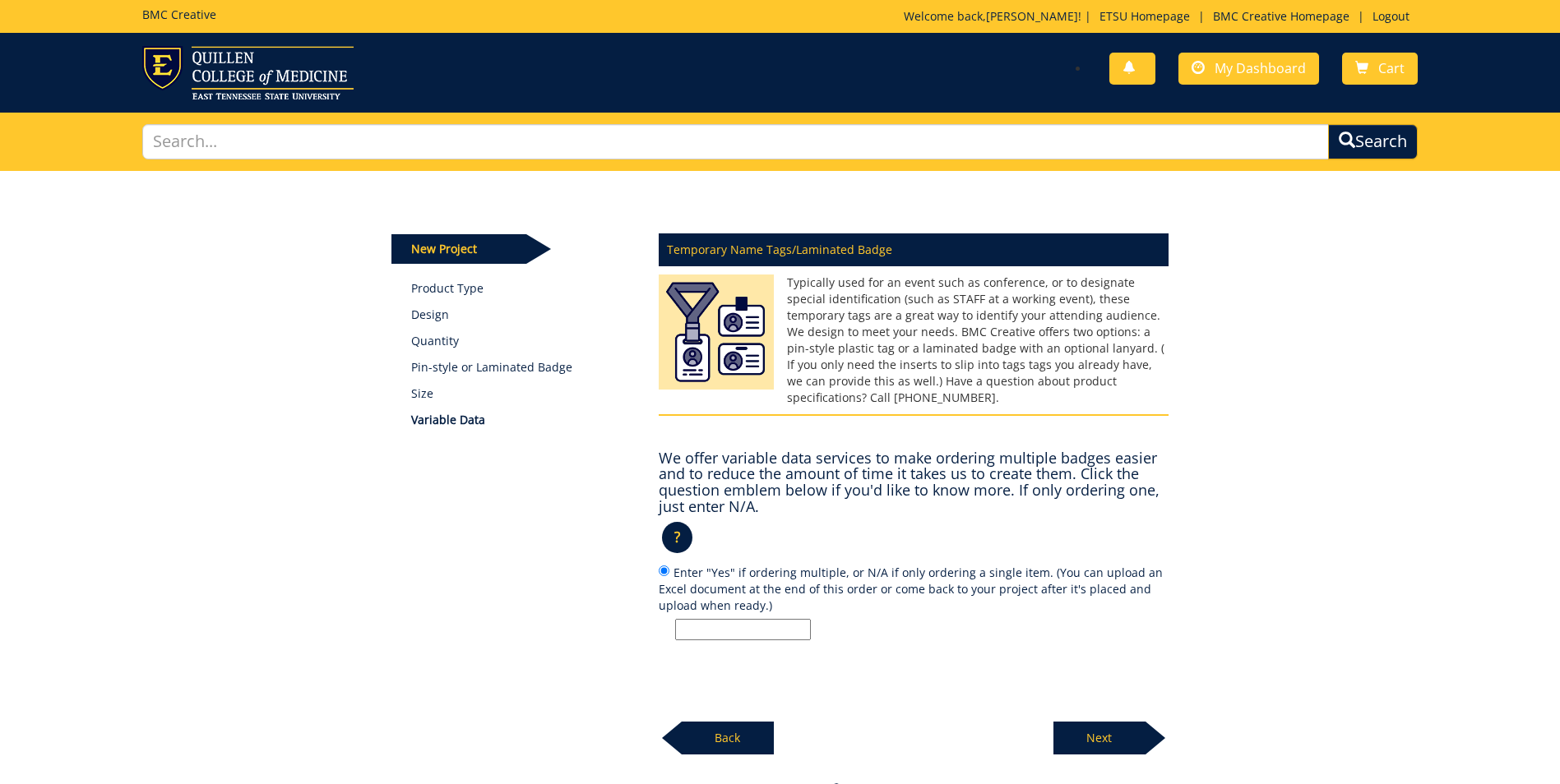
click at [773, 619] on input "Enter "Yes" if ordering multiple, or N/A if only ordering a single item. (You c…" at bounding box center [743, 630] width 136 height 21
type input "Yes"
click at [1096, 710] on div "Next" at bounding box center [1111, 732] width 115 height 45
click at [1107, 718] on body "BMC Creative Welcome back, Abigail ! | ETSU Homepage | BMC Creative Homepage | …" at bounding box center [780, 456] width 1560 height 912
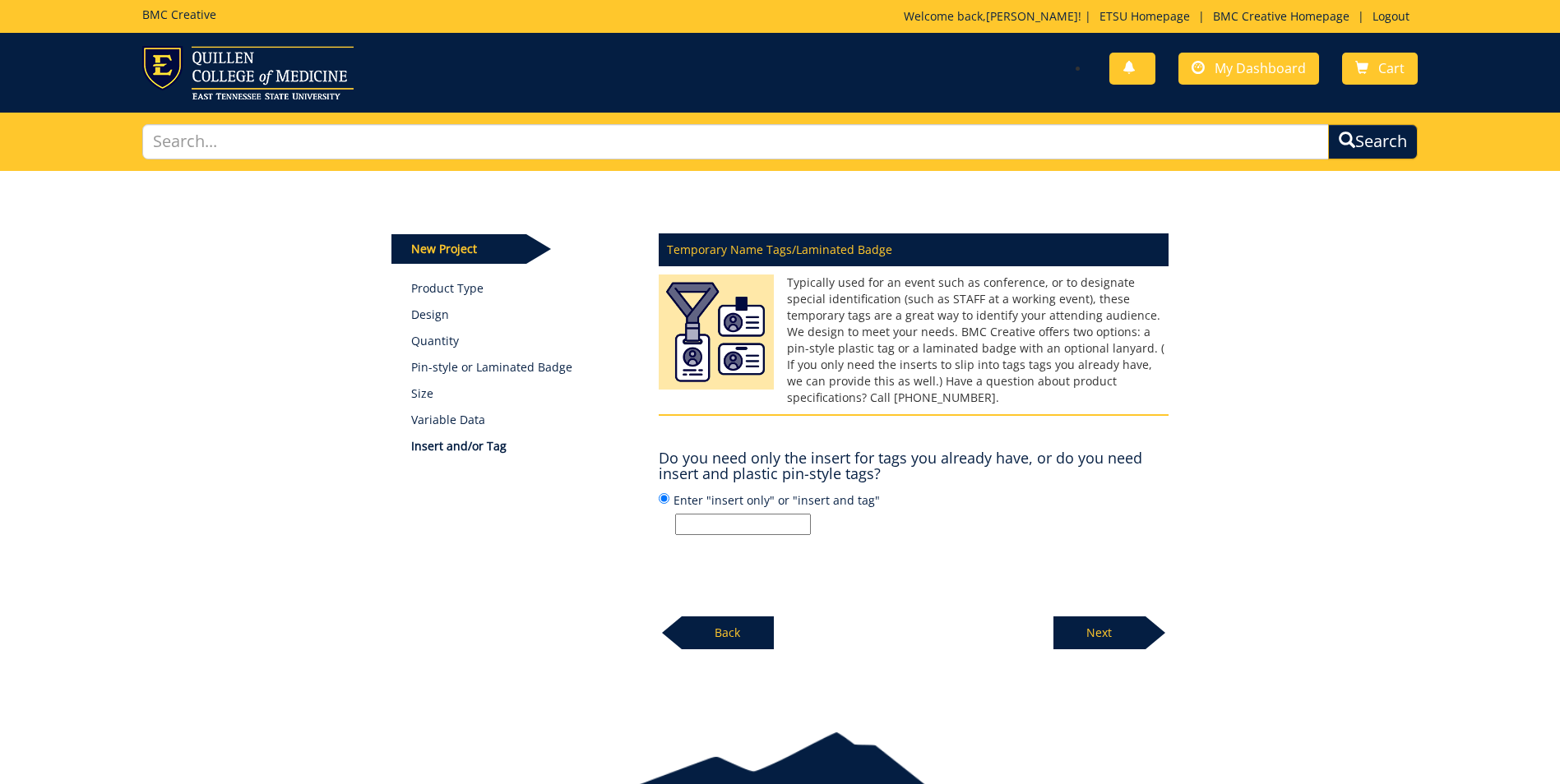
click at [715, 494] on label "Enter "insert only" or "insert and tag"" at bounding box center [913, 513] width 510 height 44
click at [670, 494] on input "Enter "insert only" or "insert and tag"" at bounding box center [664, 498] width 11 height 11
click at [715, 514] on input "Enter "insert only" or "insert and tag"" at bounding box center [743, 524] width 136 height 21
type input "insert only"
click at [1099, 623] on p "Next" at bounding box center [1099, 632] width 92 height 33
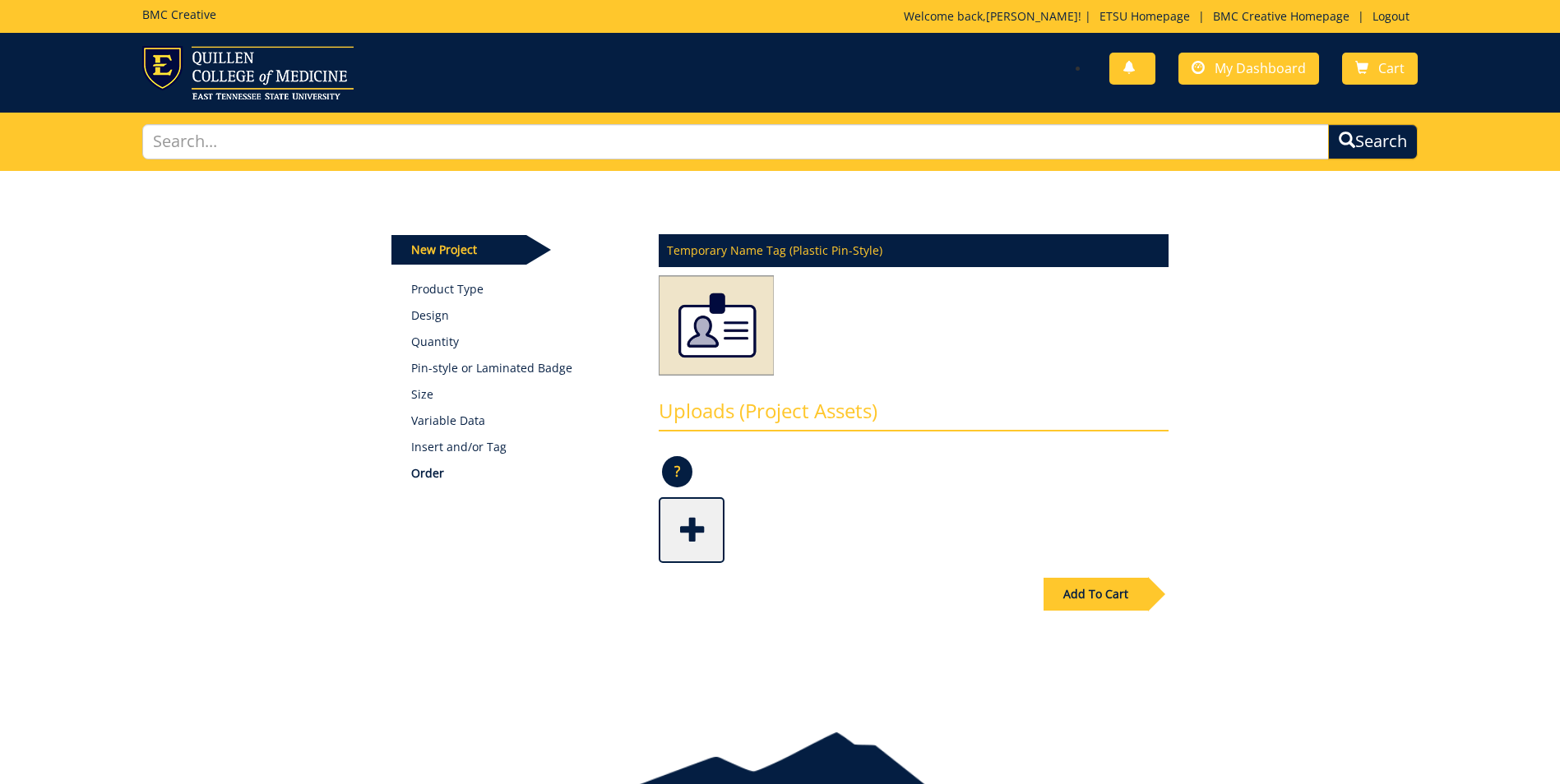
click at [716, 558] on link at bounding box center [691, 530] width 66 height 66
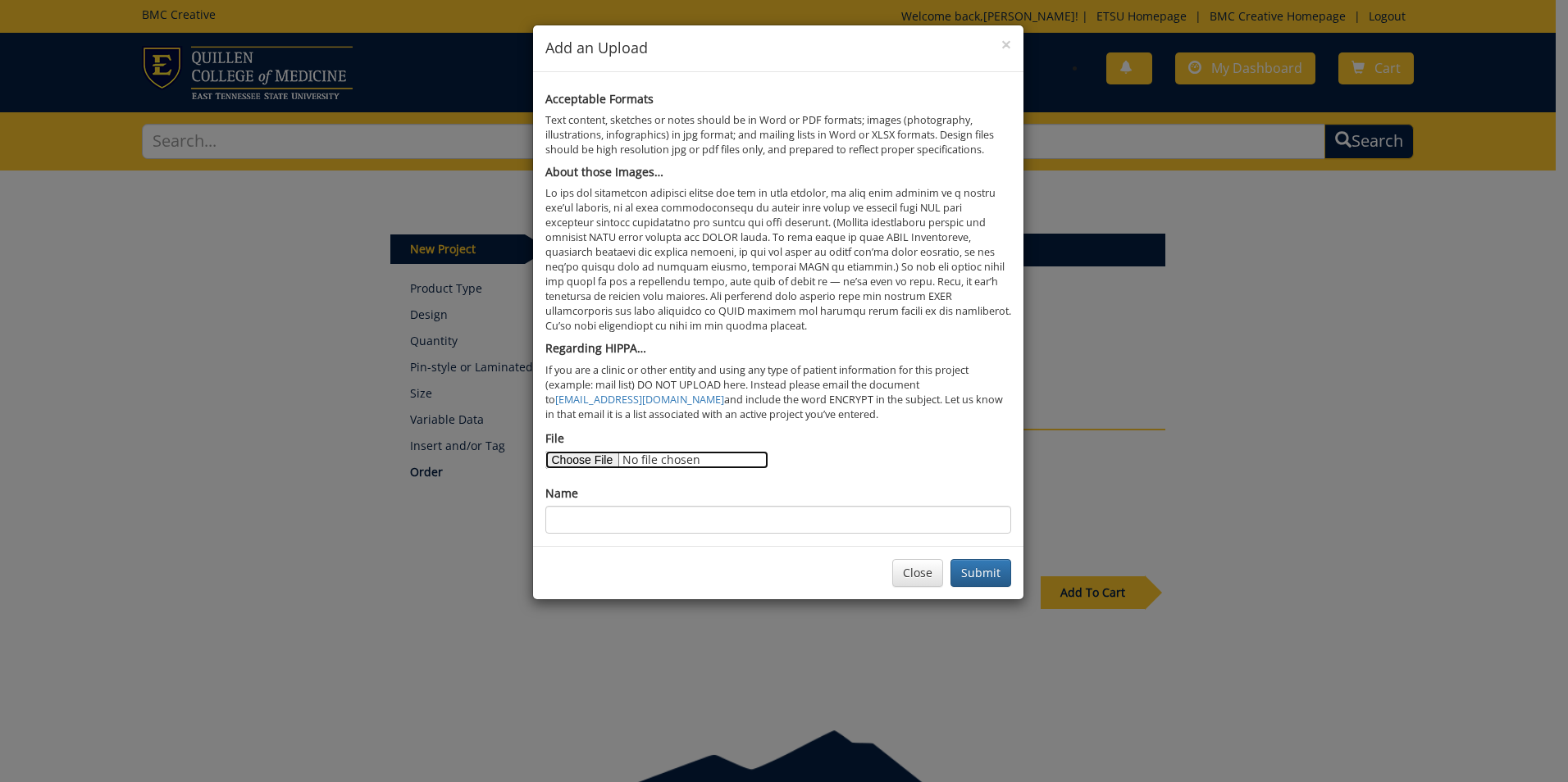
click at [586, 451] on input "File" at bounding box center [657, 460] width 223 height 18
type input "C:\fakepath\NFO _ NAME TAGS _ F25.xlsx"
click at [699, 518] on input "Name" at bounding box center [778, 520] width 466 height 28
type input "NFO Name Tags _ Fall 2025"
click at [985, 577] on button "Submit" at bounding box center [980, 573] width 61 height 28
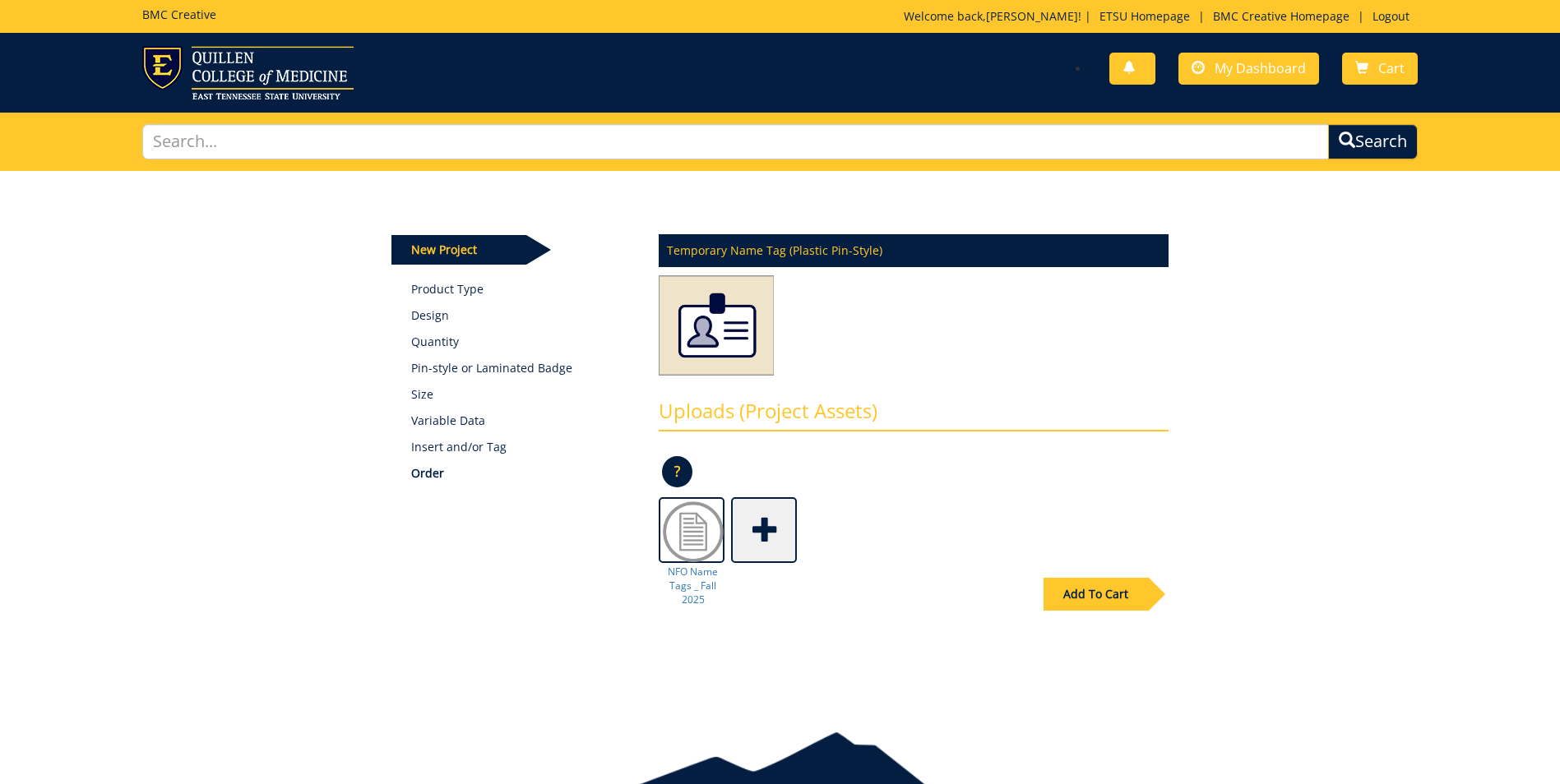
click at [1105, 603] on div "Add To Cart" at bounding box center [1096, 594] width 105 height 33
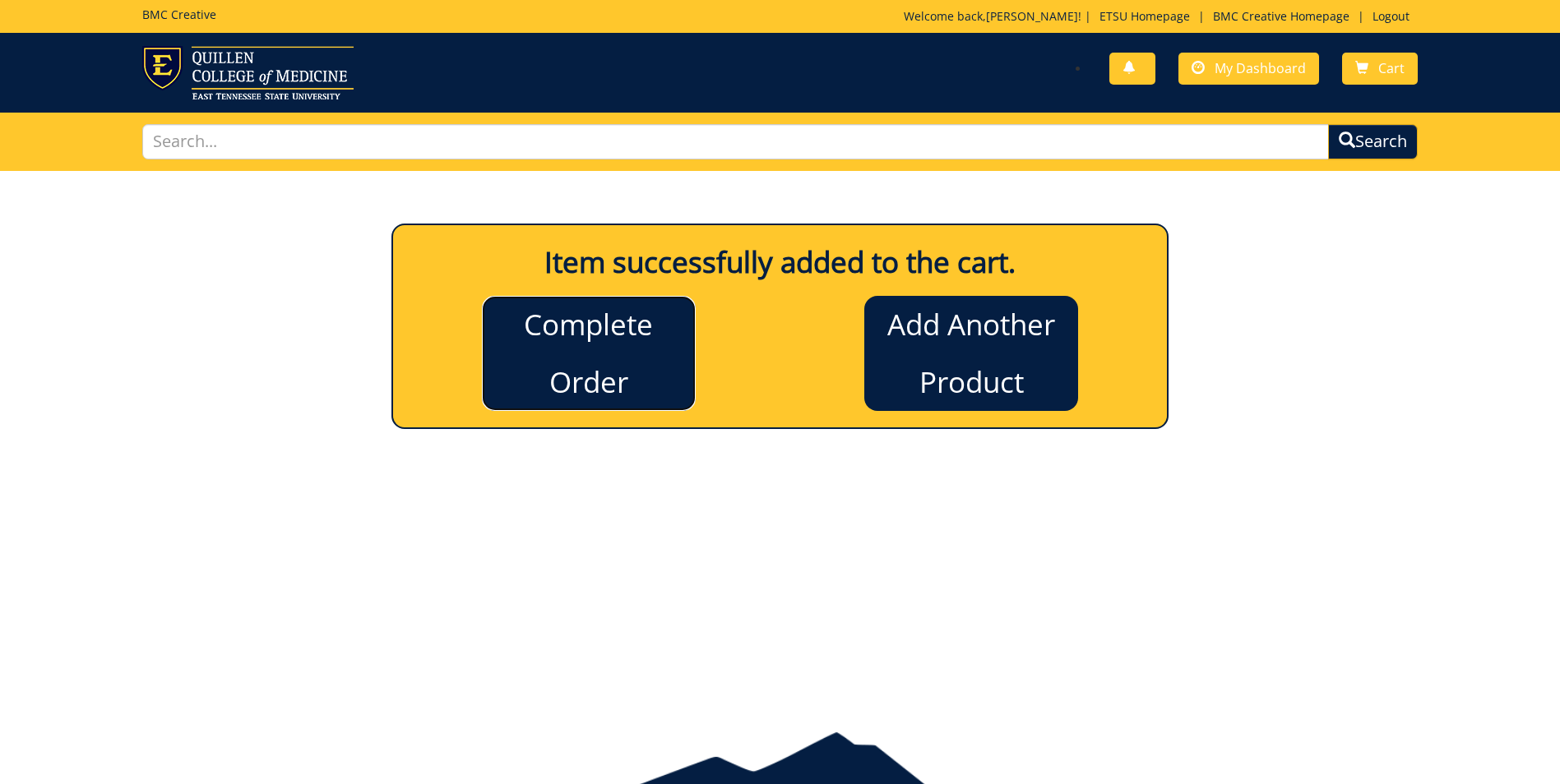
drag, startPoint x: 556, startPoint y: 369, endPoint x: 501, endPoint y: 388, distance: 58.2
click at [556, 369] on link "Complete Order" at bounding box center [588, 354] width 214 height 115
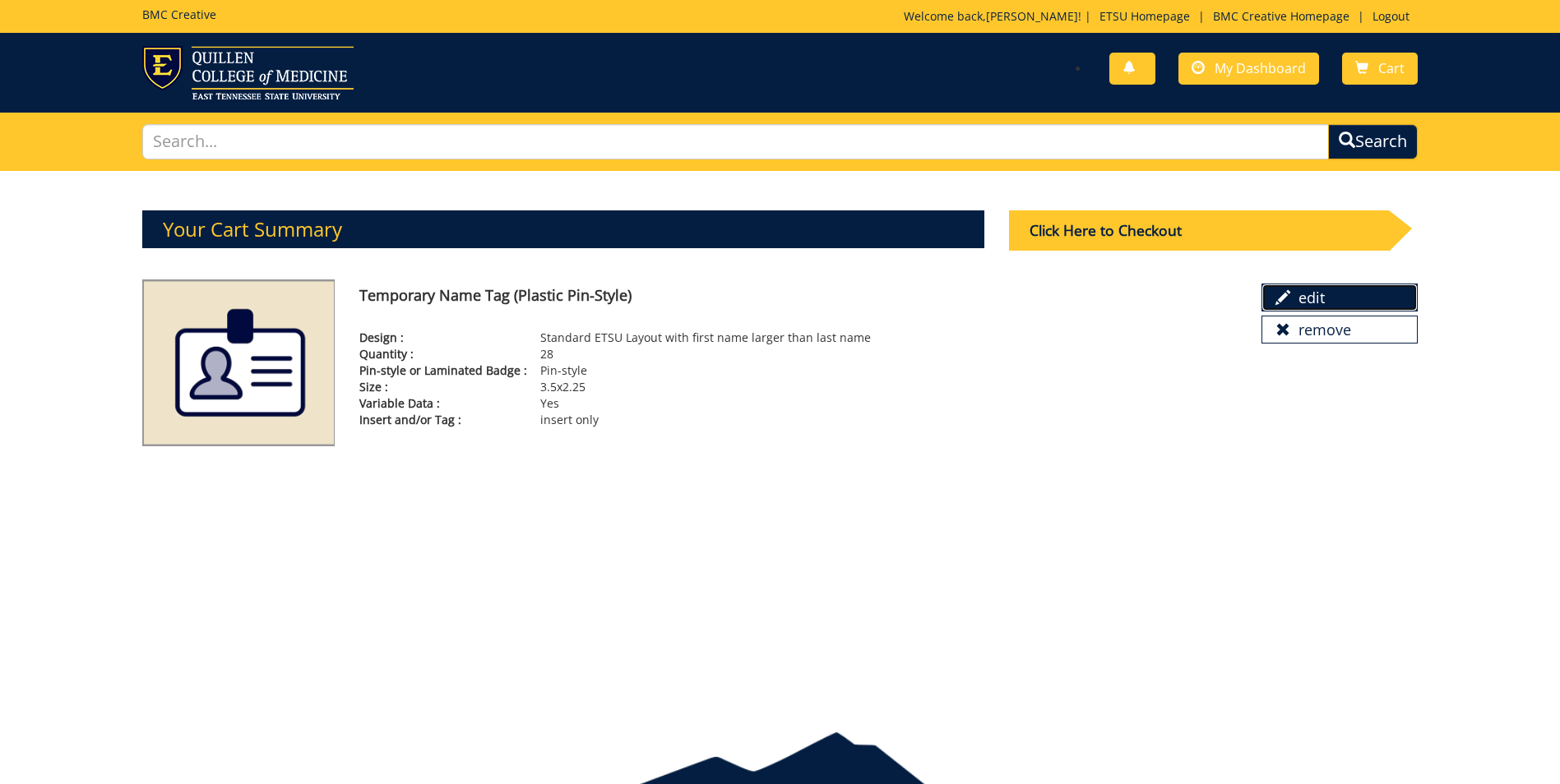
click at [1326, 309] on link "edit" at bounding box center [1340, 298] width 156 height 28
click at [1215, 231] on div "Click Here to Checkout" at bounding box center [1199, 230] width 380 height 40
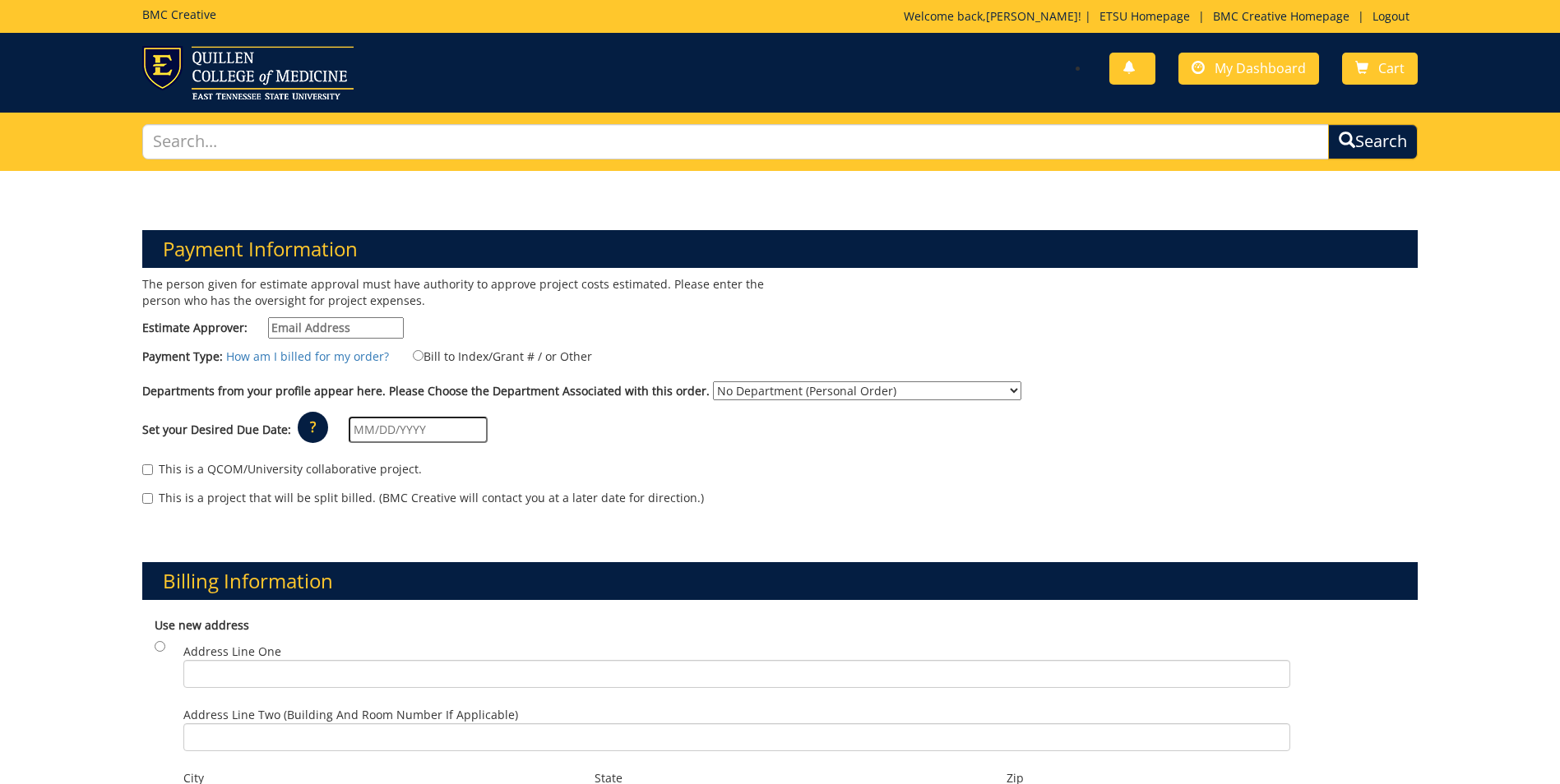
scroll to position [82, 0]
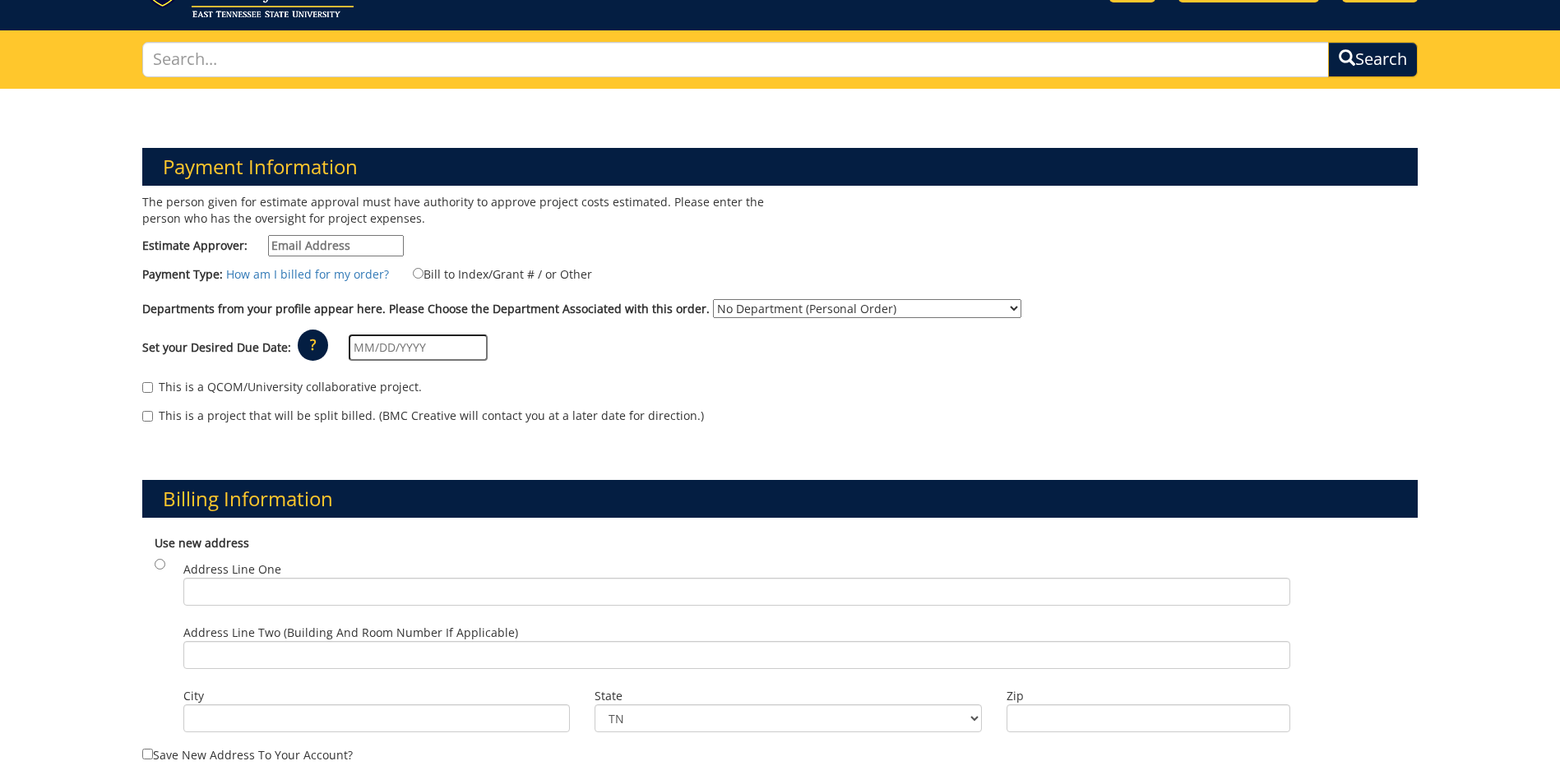
click at [308, 242] on input "Estimate Approver:" at bounding box center [335, 246] width 136 height 21
type input "[EMAIL_ADDRESS][DOMAIN_NAME]"
type input "[DATE]"
type input "PO Box 70694"
type input "SGH 178 C200"
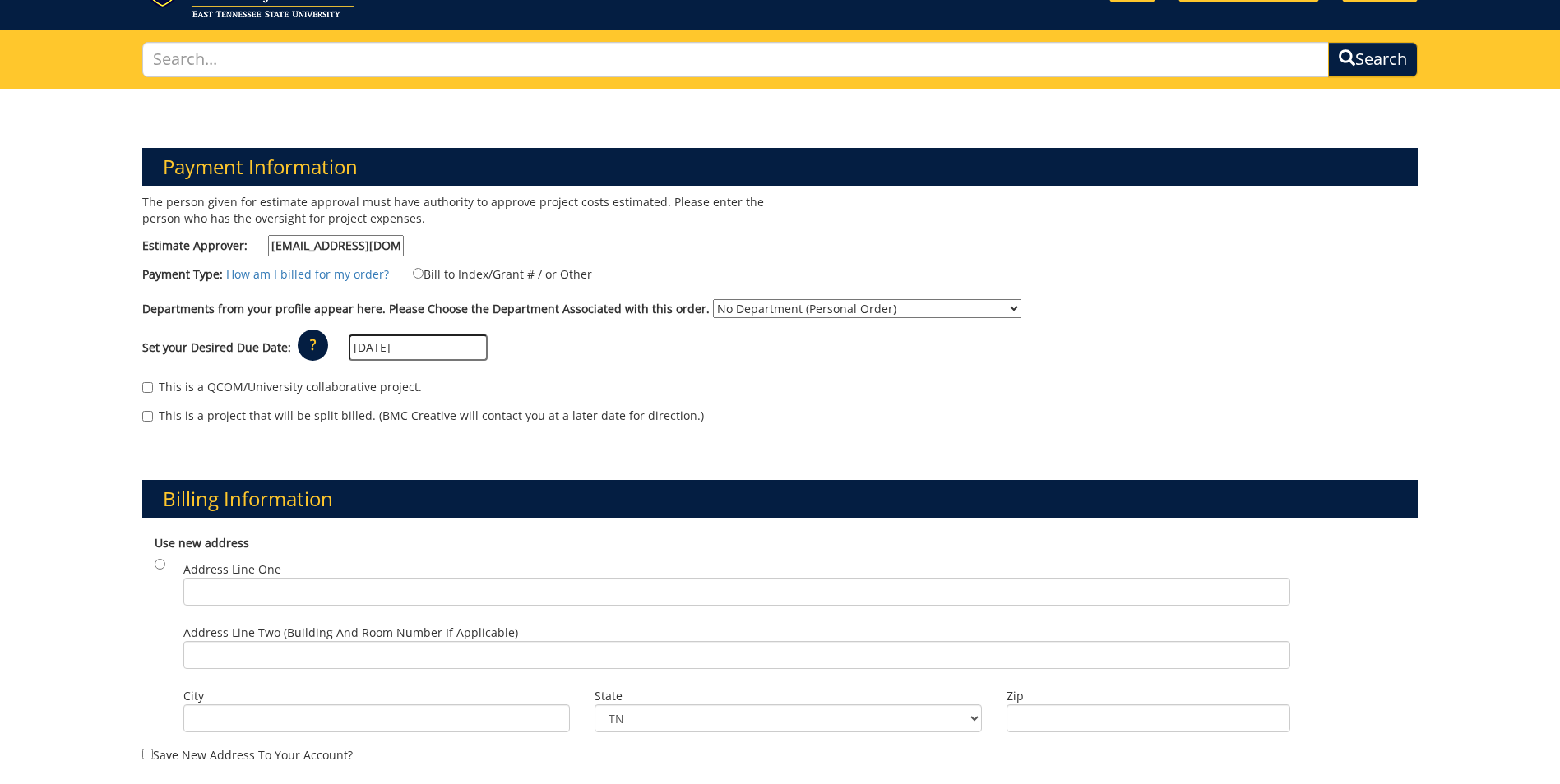
type input "[GEOGRAPHIC_DATA]"
type input "37614"
type input "PO Box 70571"
type input "SGH 178 C102"
type input "[GEOGRAPHIC_DATA]"
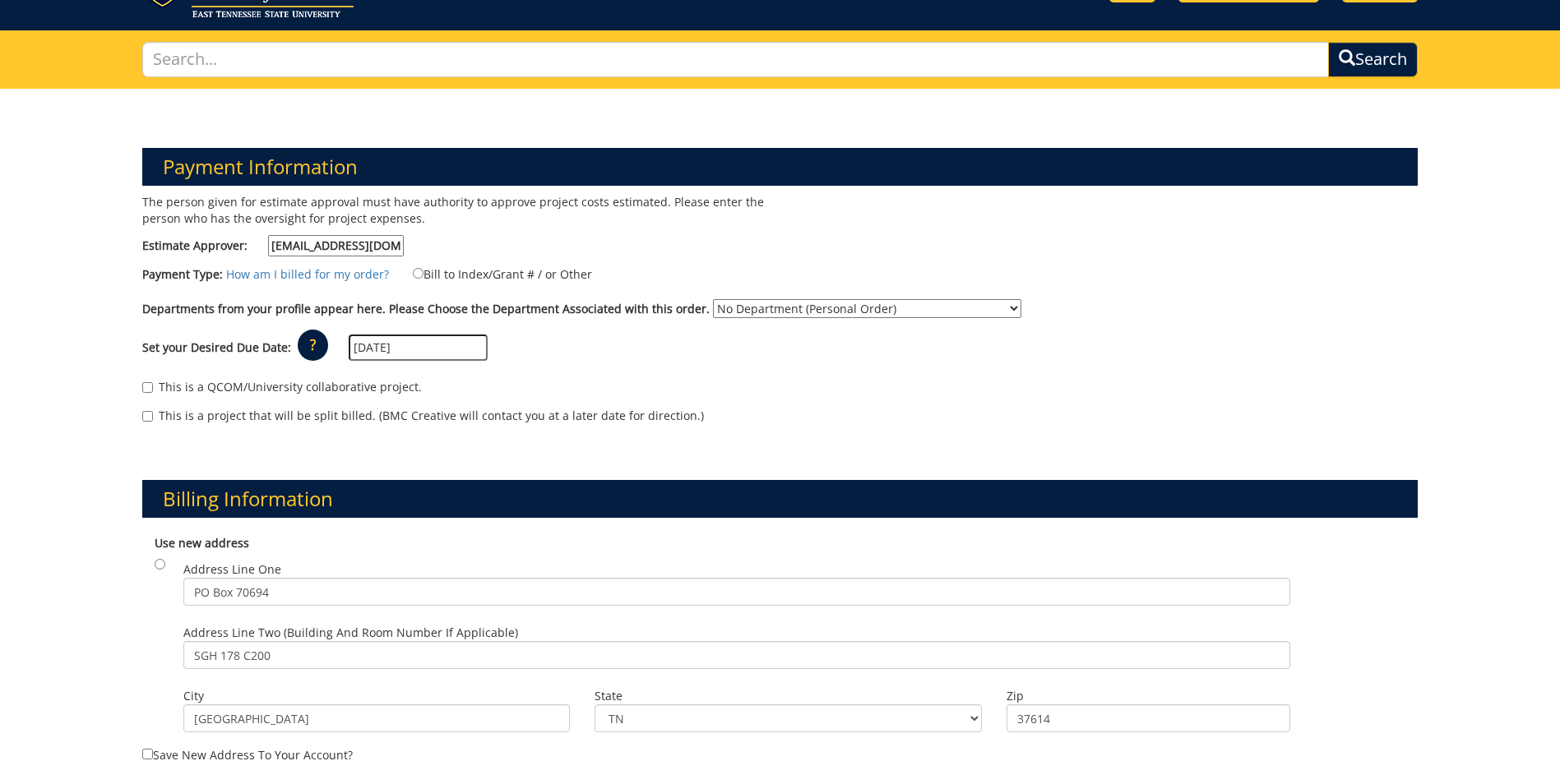
type input "37614"
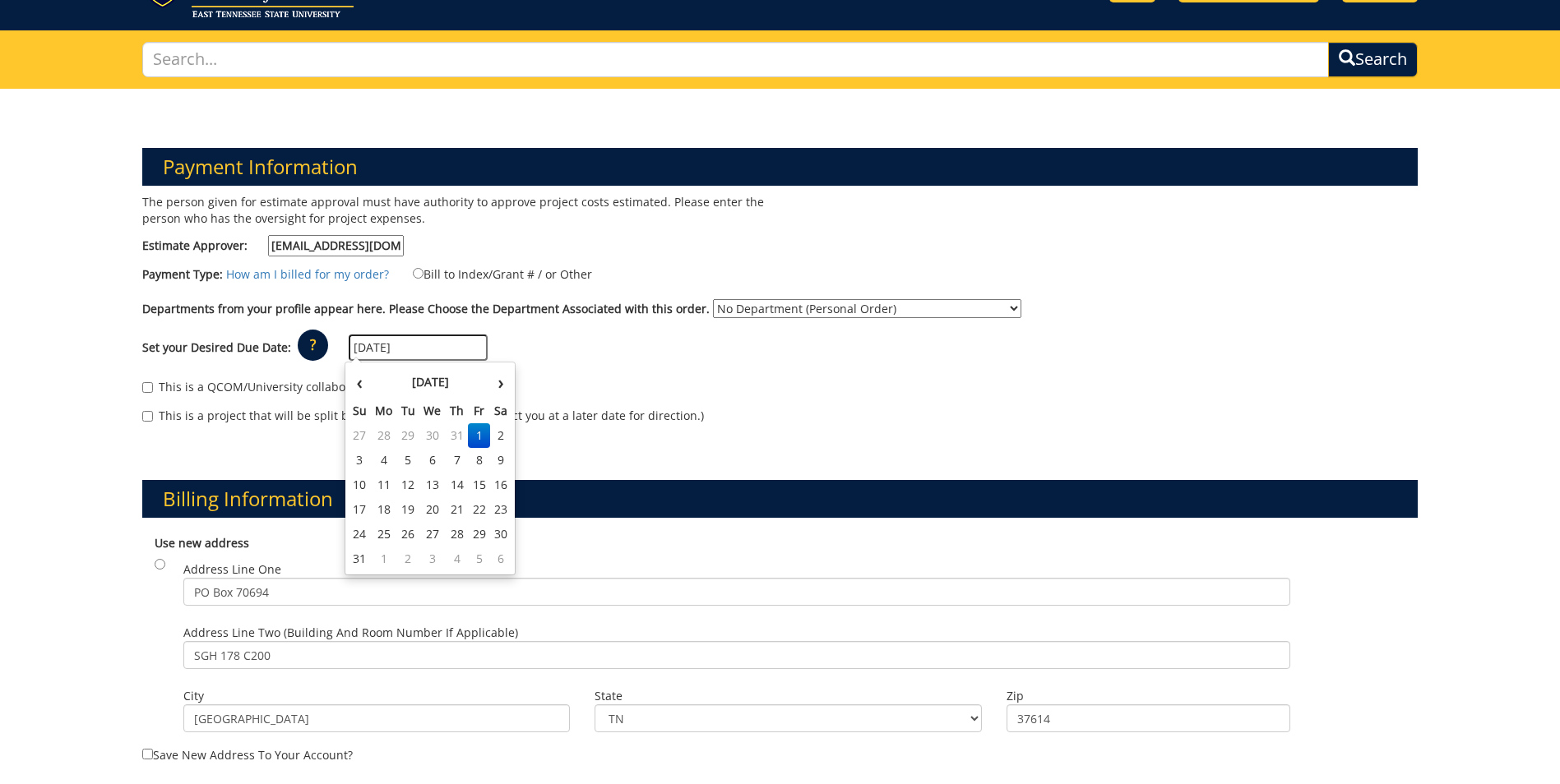
click at [506, 253] on div "The person given for estimate approval must have authority to approve project c…" at bounding box center [454, 230] width 650 height 71
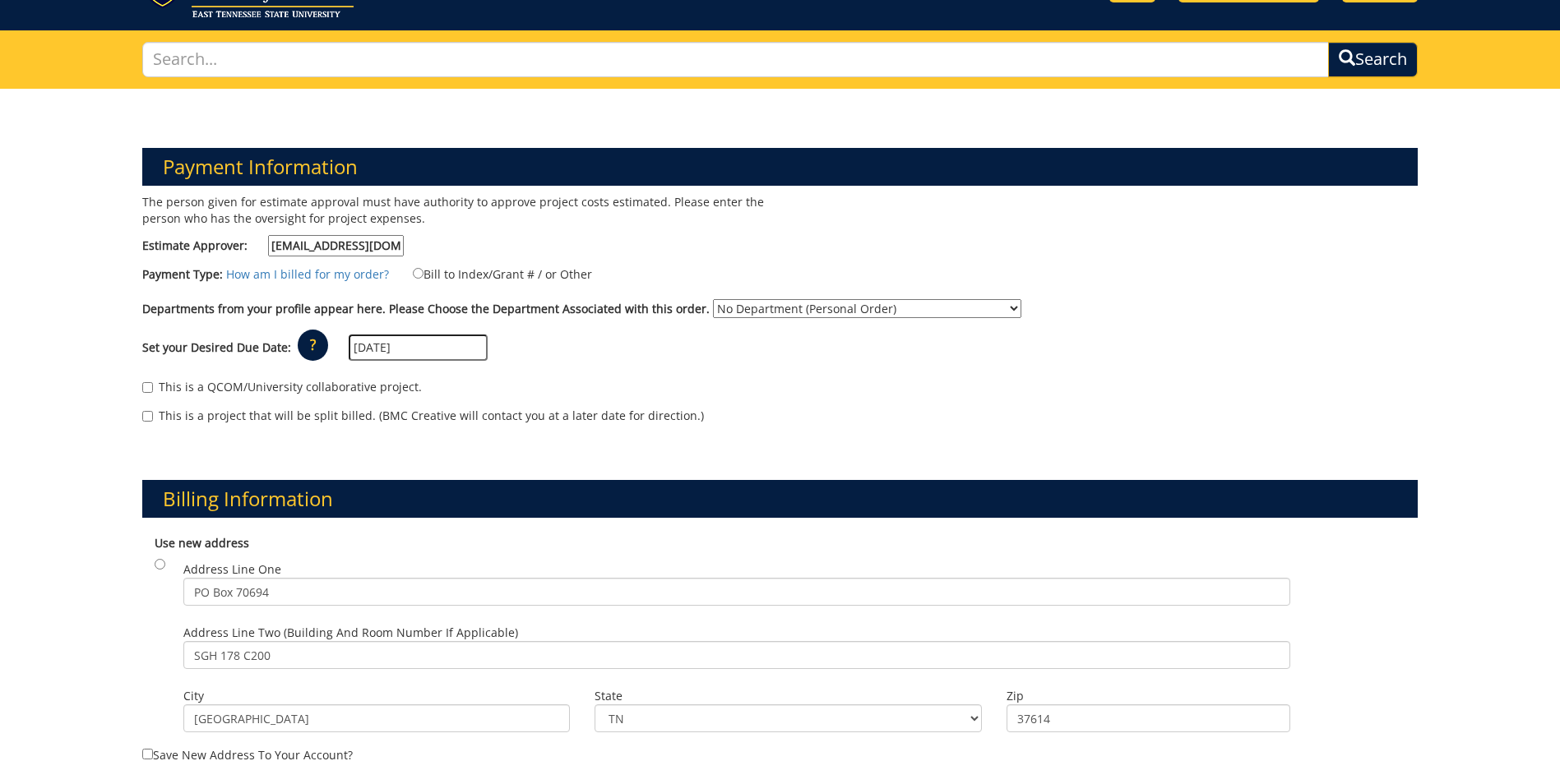
click at [450, 270] on label "Bill to Index/Grant # / or Other" at bounding box center [492, 273] width 200 height 18
click at [423, 270] on input "Bill to Index/Grant # / or Other" at bounding box center [418, 273] width 11 height 11
radio input "true"
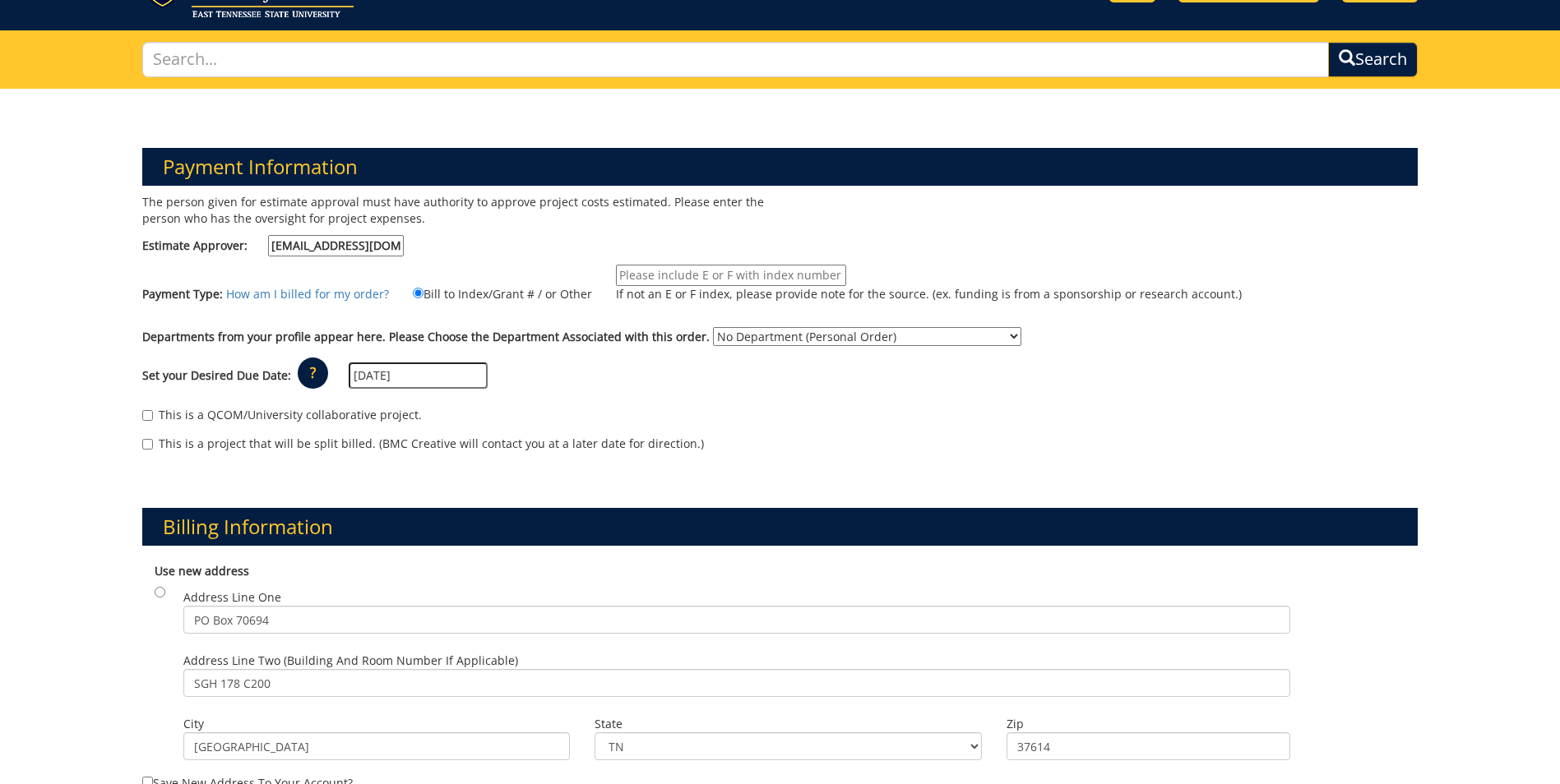
click at [642, 274] on input "If not an E or F index, please provide note for the source. (ex. funding is fro…" at bounding box center [731, 275] width 231 height 21
click at [677, 233] on div "The person given for estimate approval must have authority to approve project c…" at bounding box center [454, 230] width 650 height 71
click at [674, 266] on input "If not an E or F index, please provide note for the source. (ex. funding is fro…" at bounding box center [731, 275] width 231 height 21
type input "20-60000-100000-100-74110-250-999-999-999"
click at [753, 344] on select "No Department (Personal Order) Dean's Office - College of Medicine (QCM)" at bounding box center [868, 336] width 309 height 19
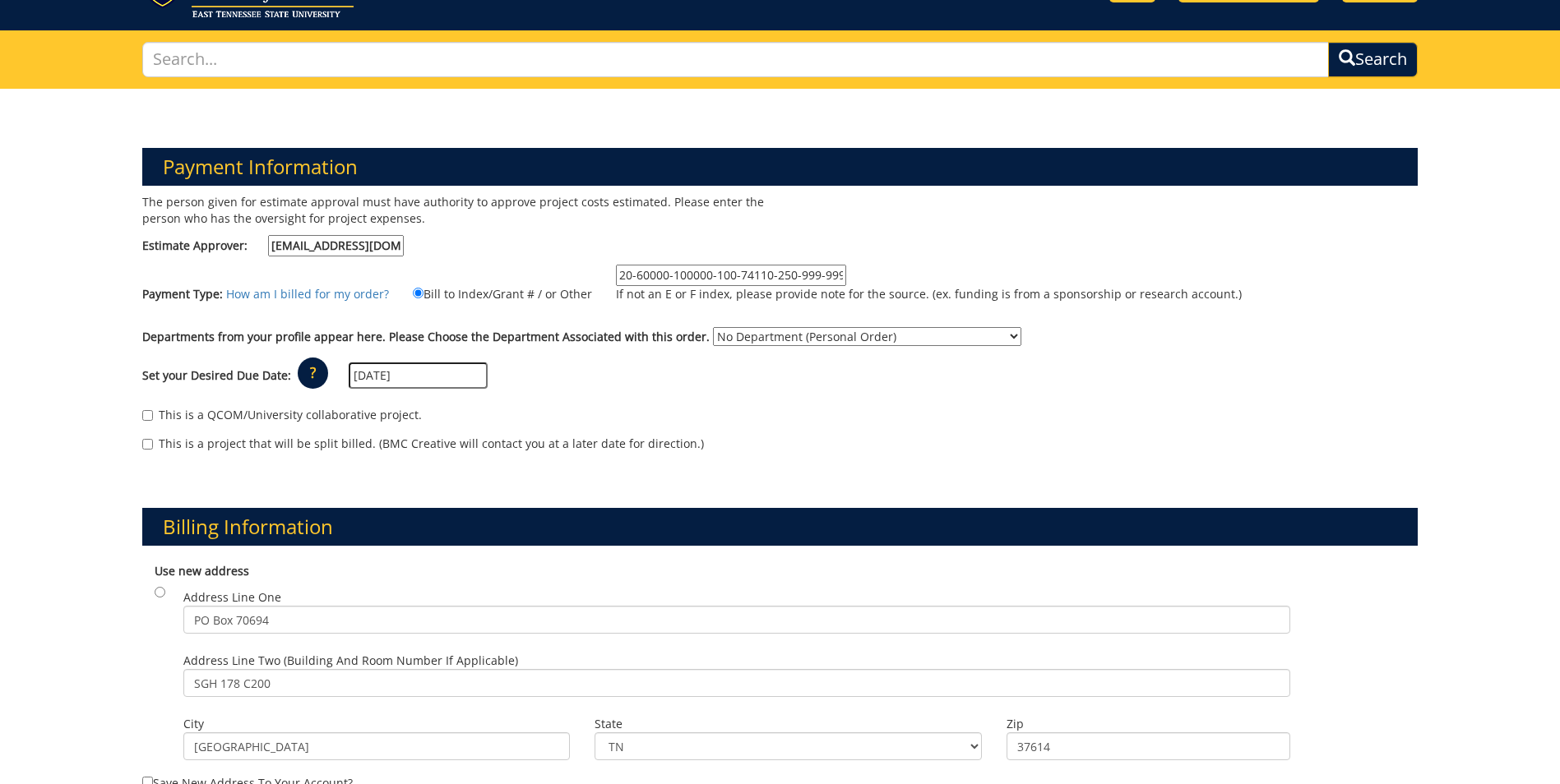
select select "56"
click at [713, 327] on select "No Department (Personal Order) Dean's Office - College of Medicine (QCM)" at bounding box center [868, 336] width 309 height 19
click at [399, 371] on input "08/01/2025" at bounding box center [418, 376] width 139 height 27
click at [595, 374] on div "Set your Desired Due Date: ? × How long will my project take to finish? : Pleas…" at bounding box center [780, 376] width 1301 height 45
click at [462, 380] on input "08/01/2025" at bounding box center [418, 376] width 139 height 27
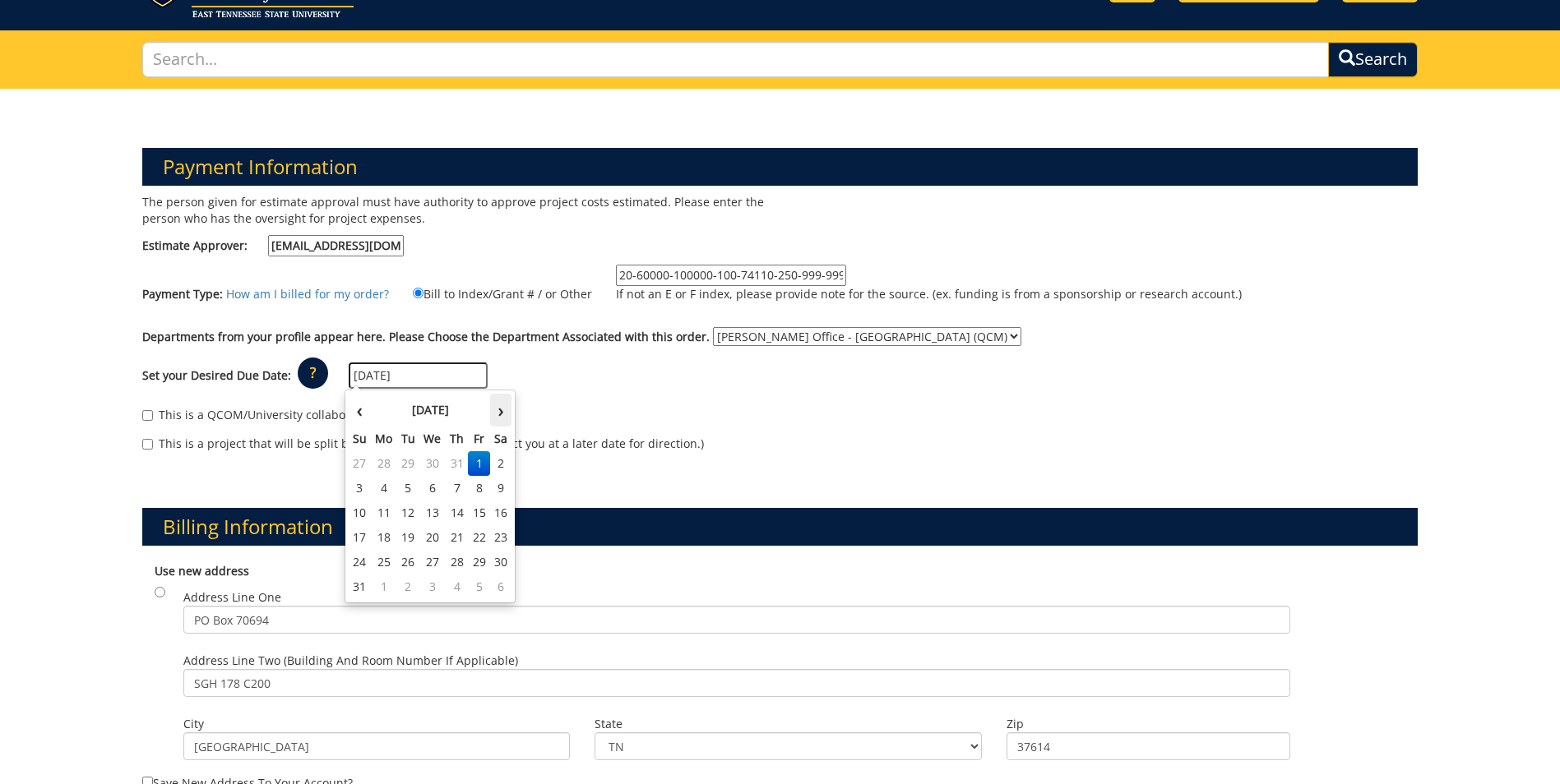
click at [503, 407] on th "›" at bounding box center [500, 410] width 21 height 33
click at [414, 514] on td "14" at bounding box center [409, 514] width 23 height 25
click at [414, 386] on input "10/14/2025" at bounding box center [418, 376] width 139 height 27
click at [392, 508] on td "13" at bounding box center [384, 514] width 27 height 25
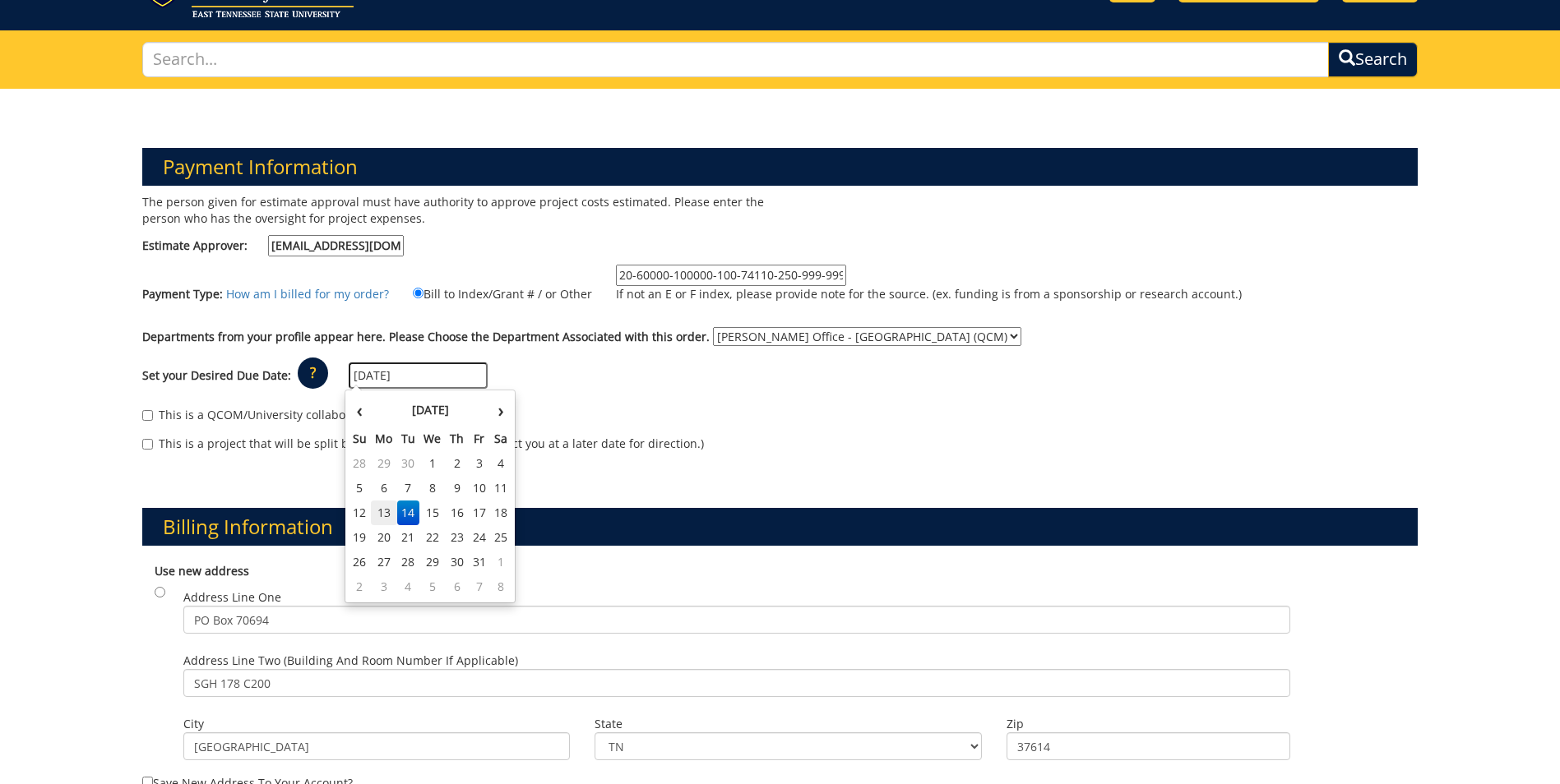
type input "[DATE]"
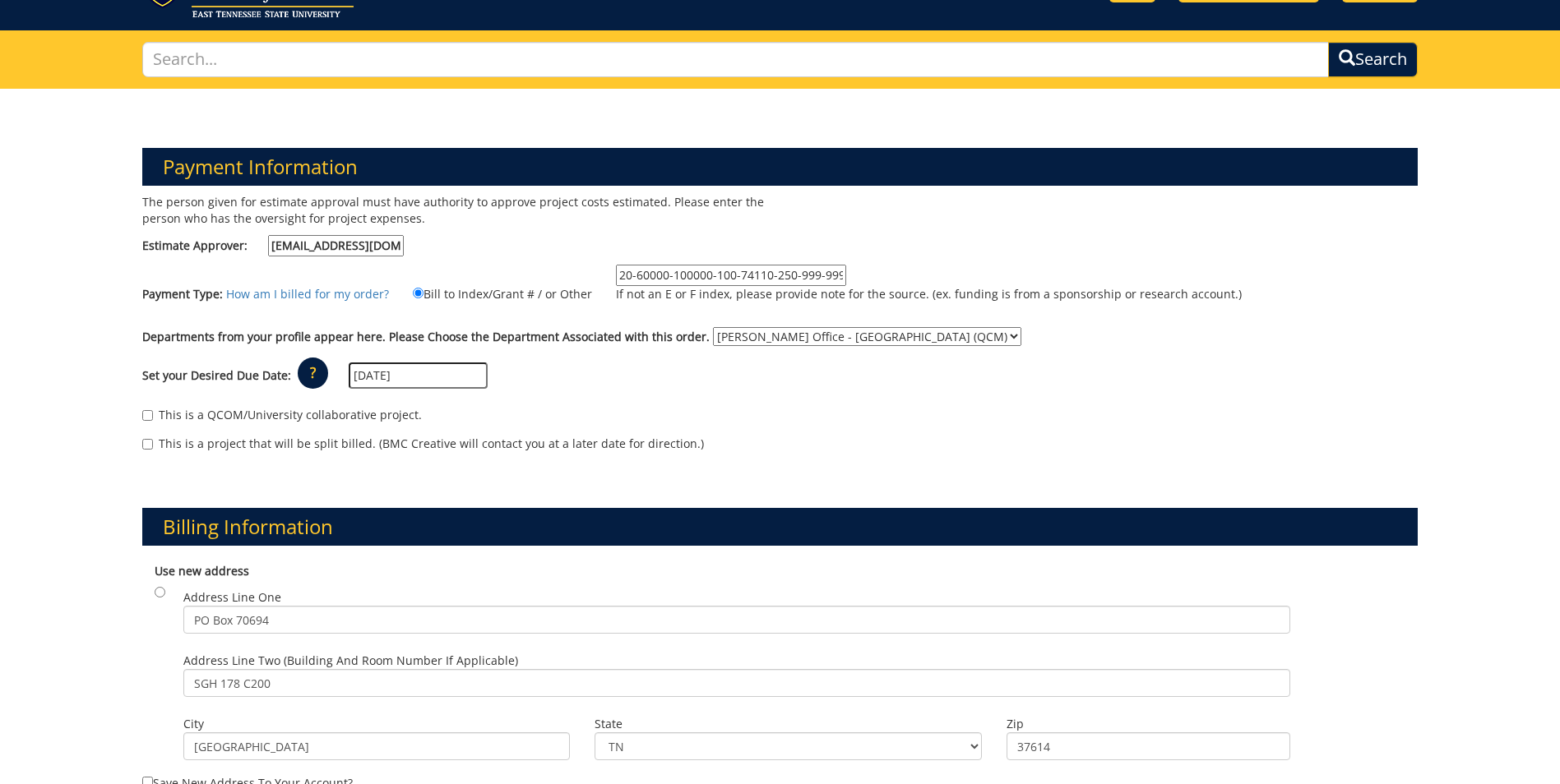
click at [337, 496] on div "Billing Information Use new address Address Line One PO Box 70694 SGH 178 C200 …" at bounding box center [780, 636] width 1301 height 336
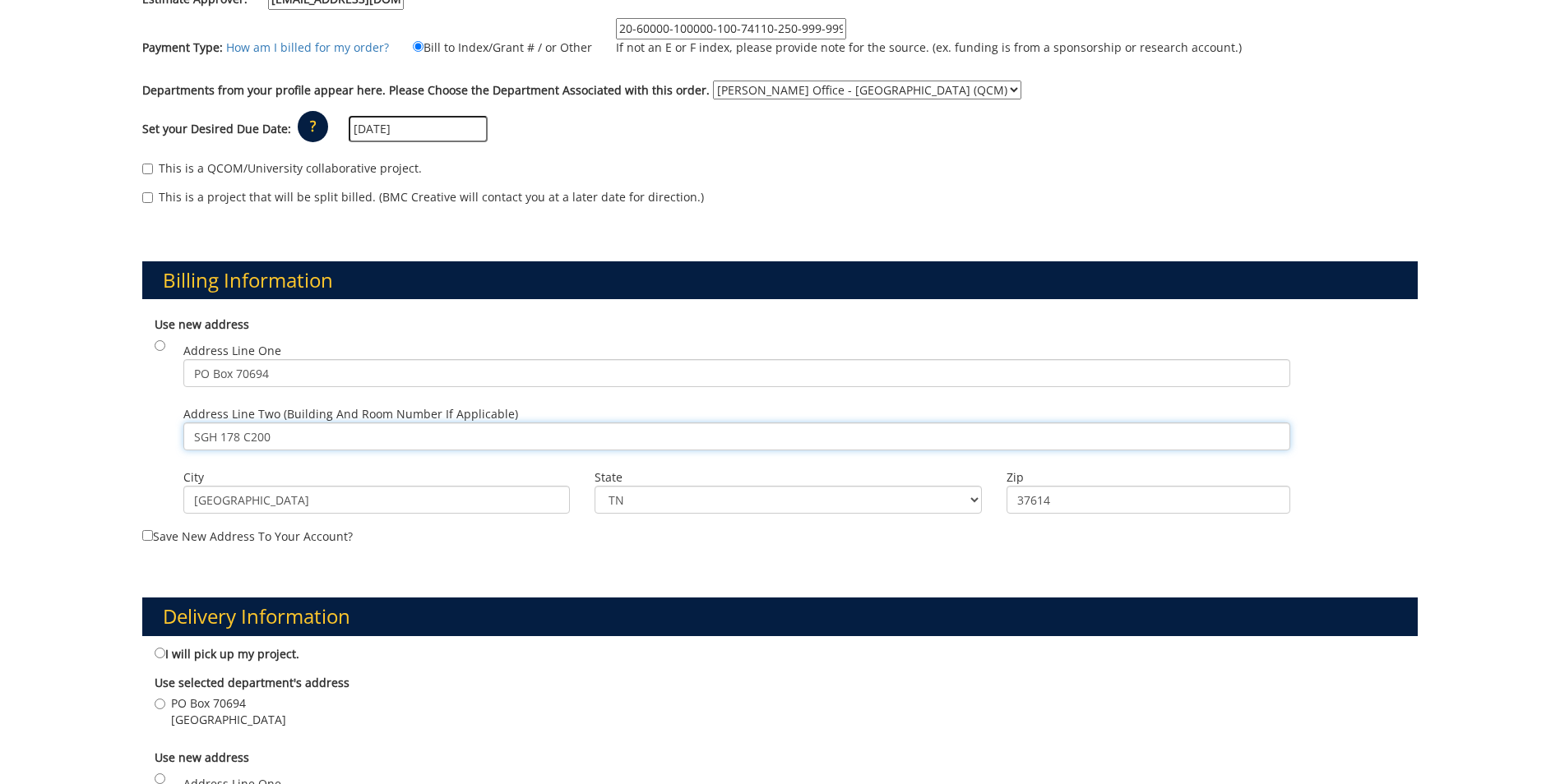
drag, startPoint x: 298, startPoint y: 433, endPoint x: 264, endPoint y: 437, distance: 34.2
click at [264, 437] on input "SGH 178 C200" at bounding box center [737, 436] width 1107 height 28
click at [155, 451] on div "Use new address Address Line One PO Box 70694 Address Line Two (Building and Ro…" at bounding box center [780, 418] width 1276 height 219
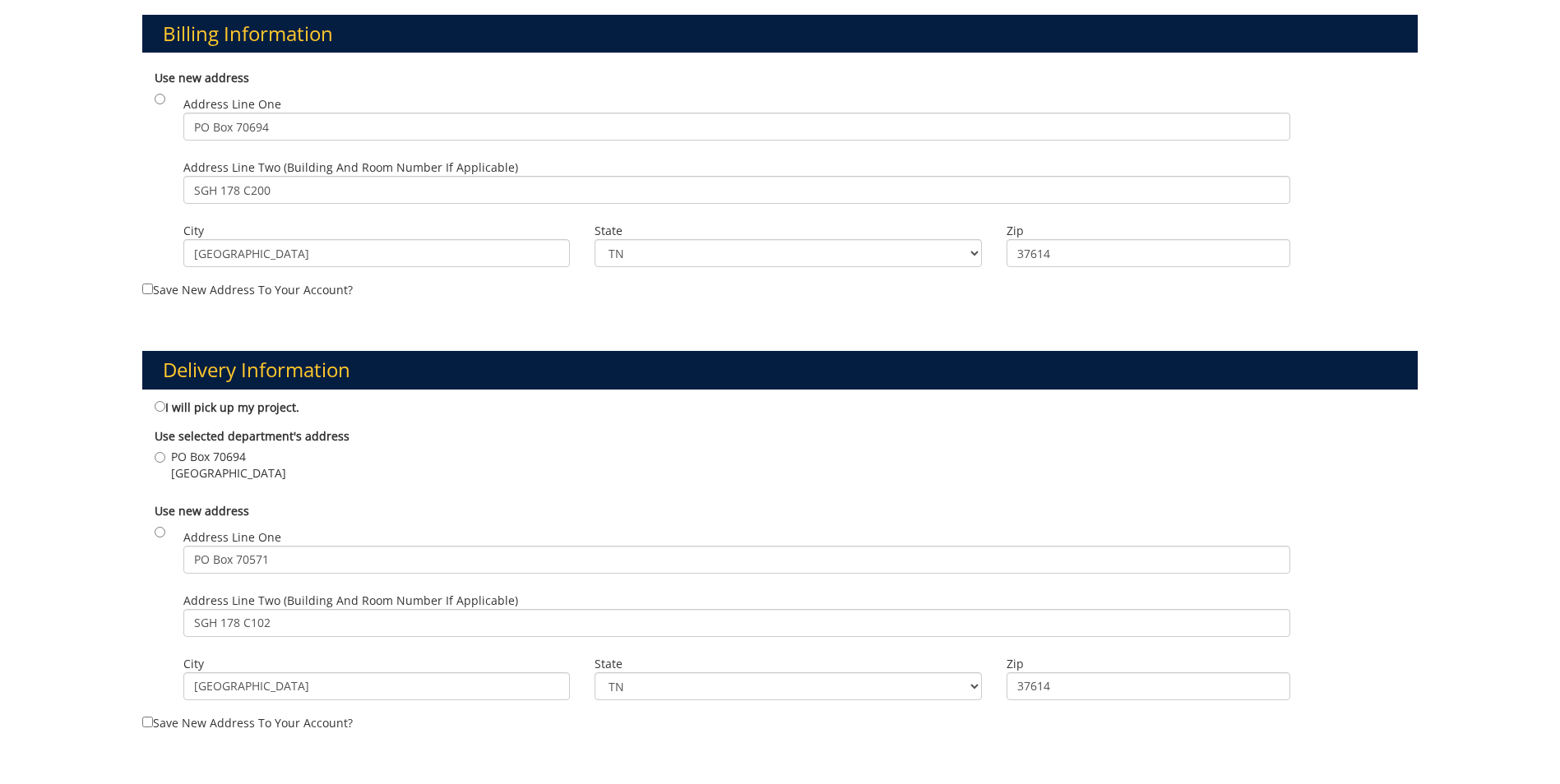
scroll to position [658, 0]
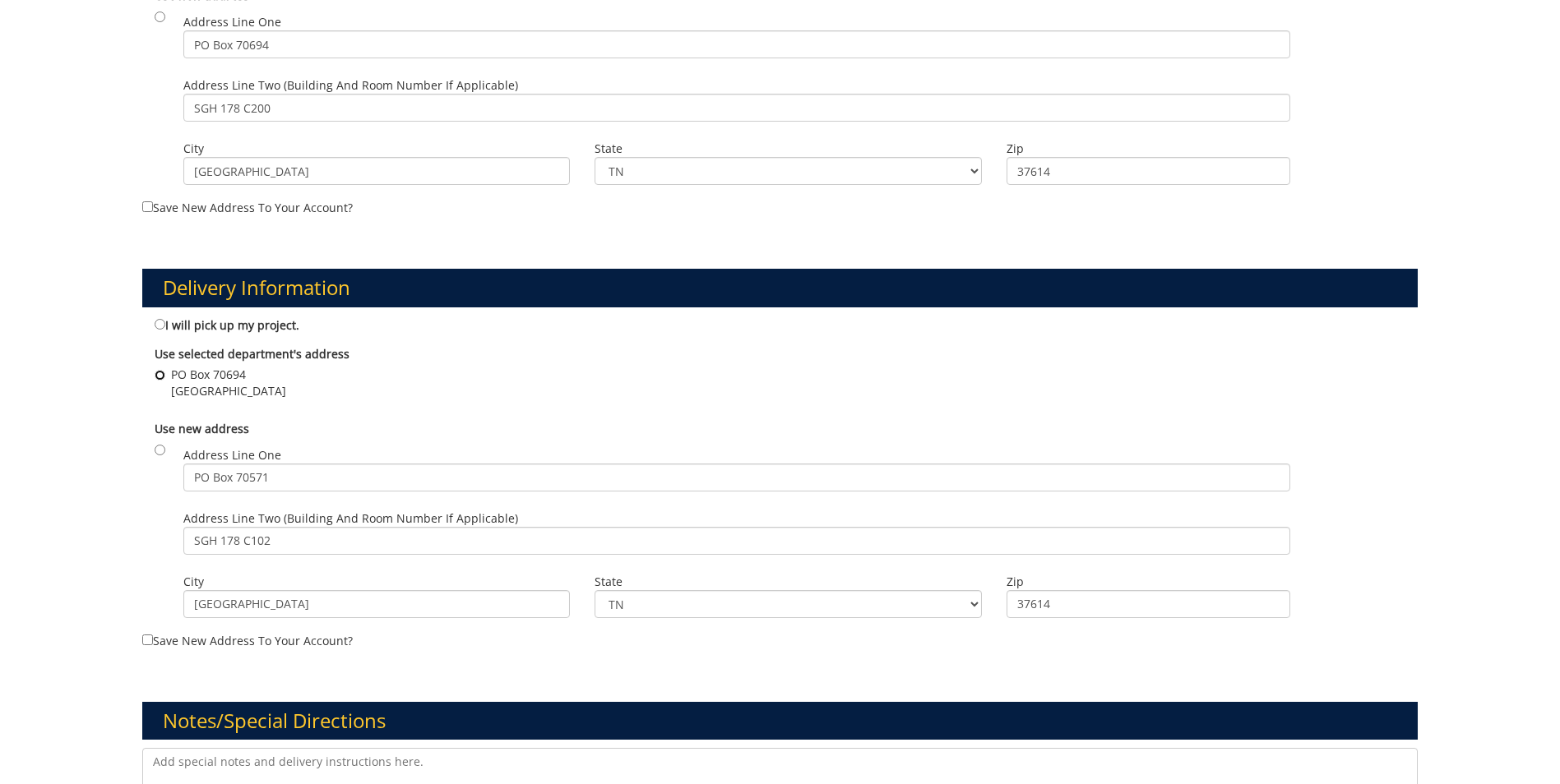
click at [163, 376] on input "PO Box 70694 Johnson City , TN 37614" at bounding box center [160, 375] width 11 height 11
radio input "true"
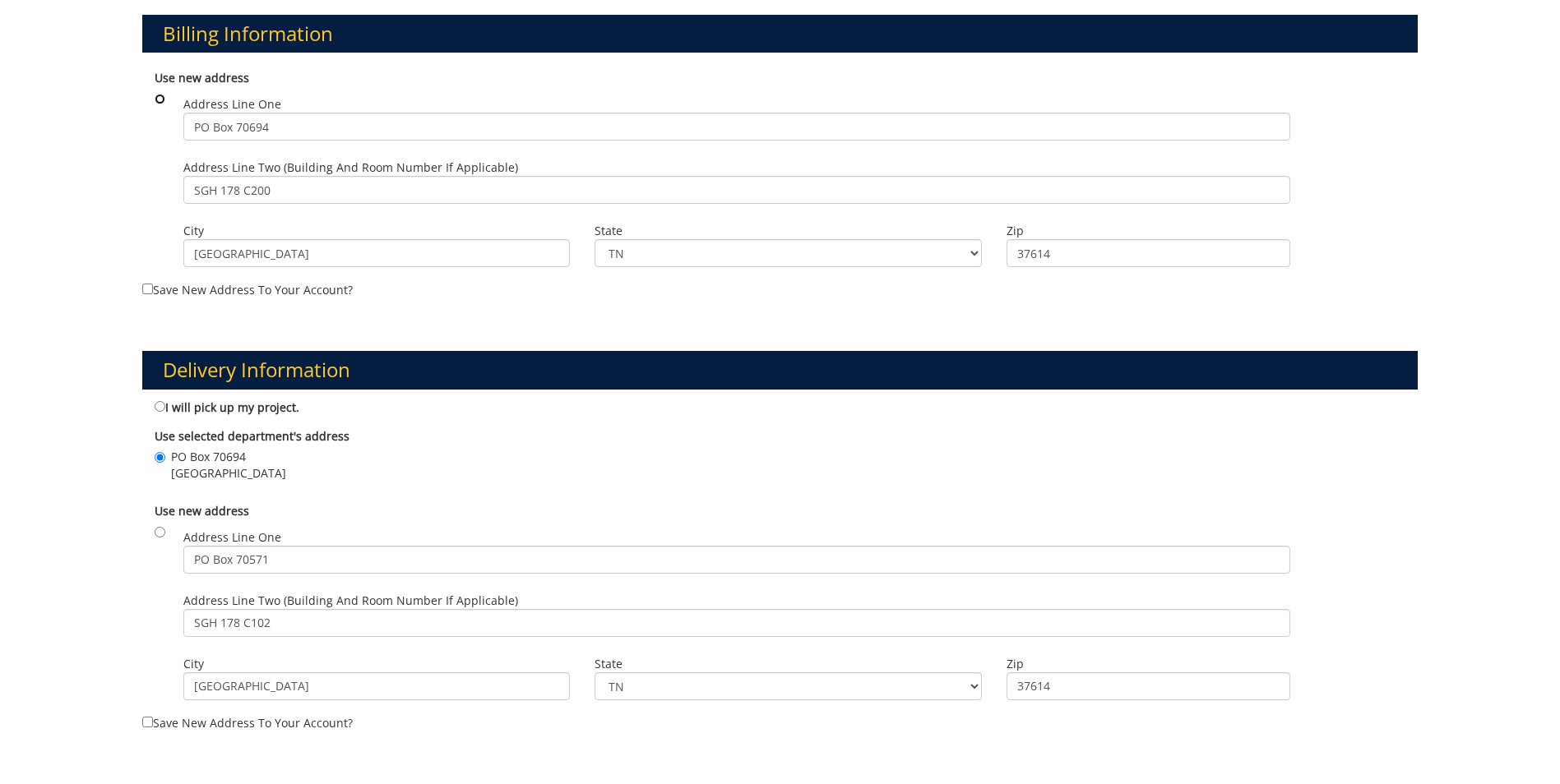
click at [157, 96] on input "radio" at bounding box center [160, 99] width 11 height 11
radio input "true"
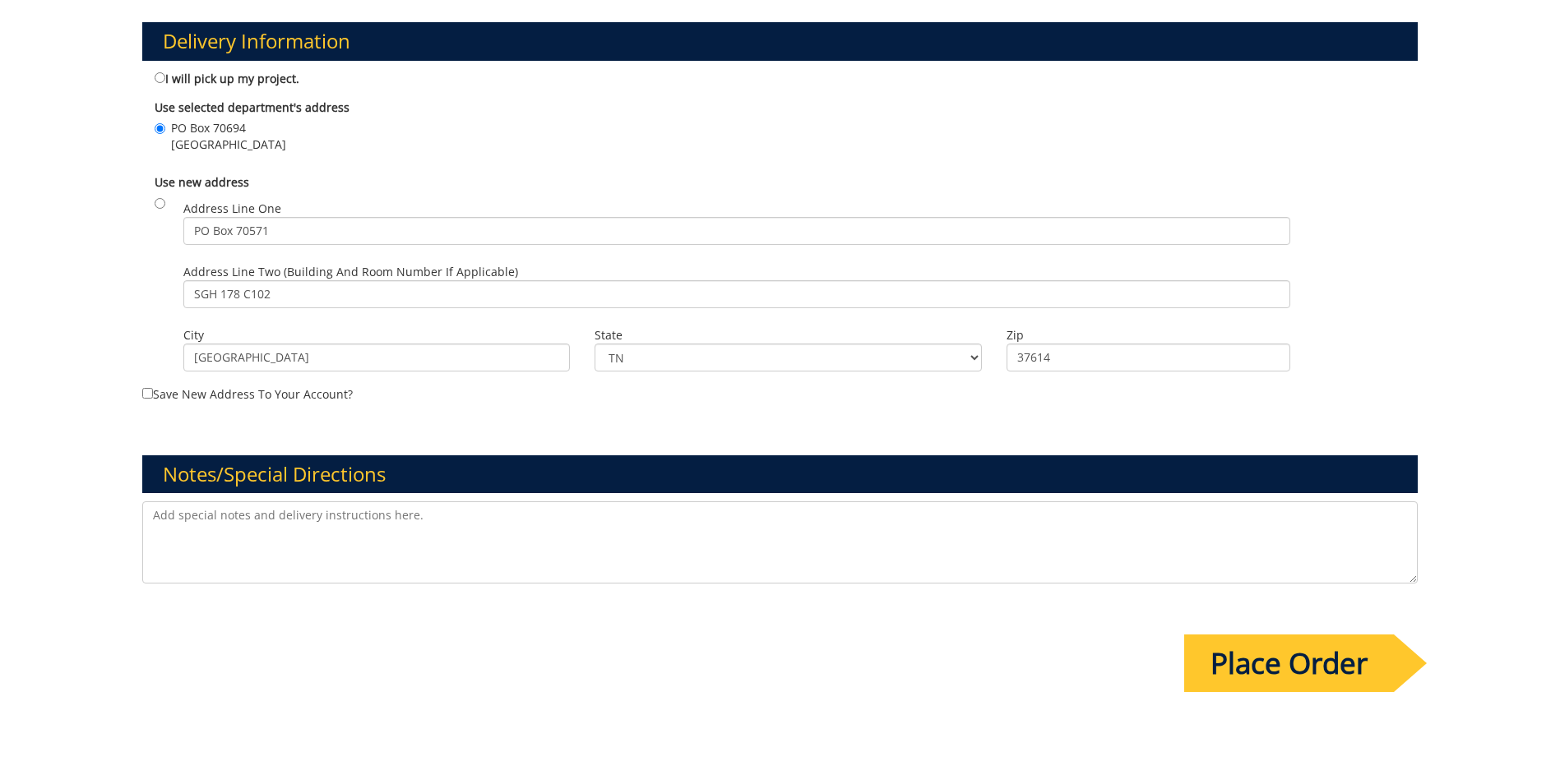
scroll to position [986, 0]
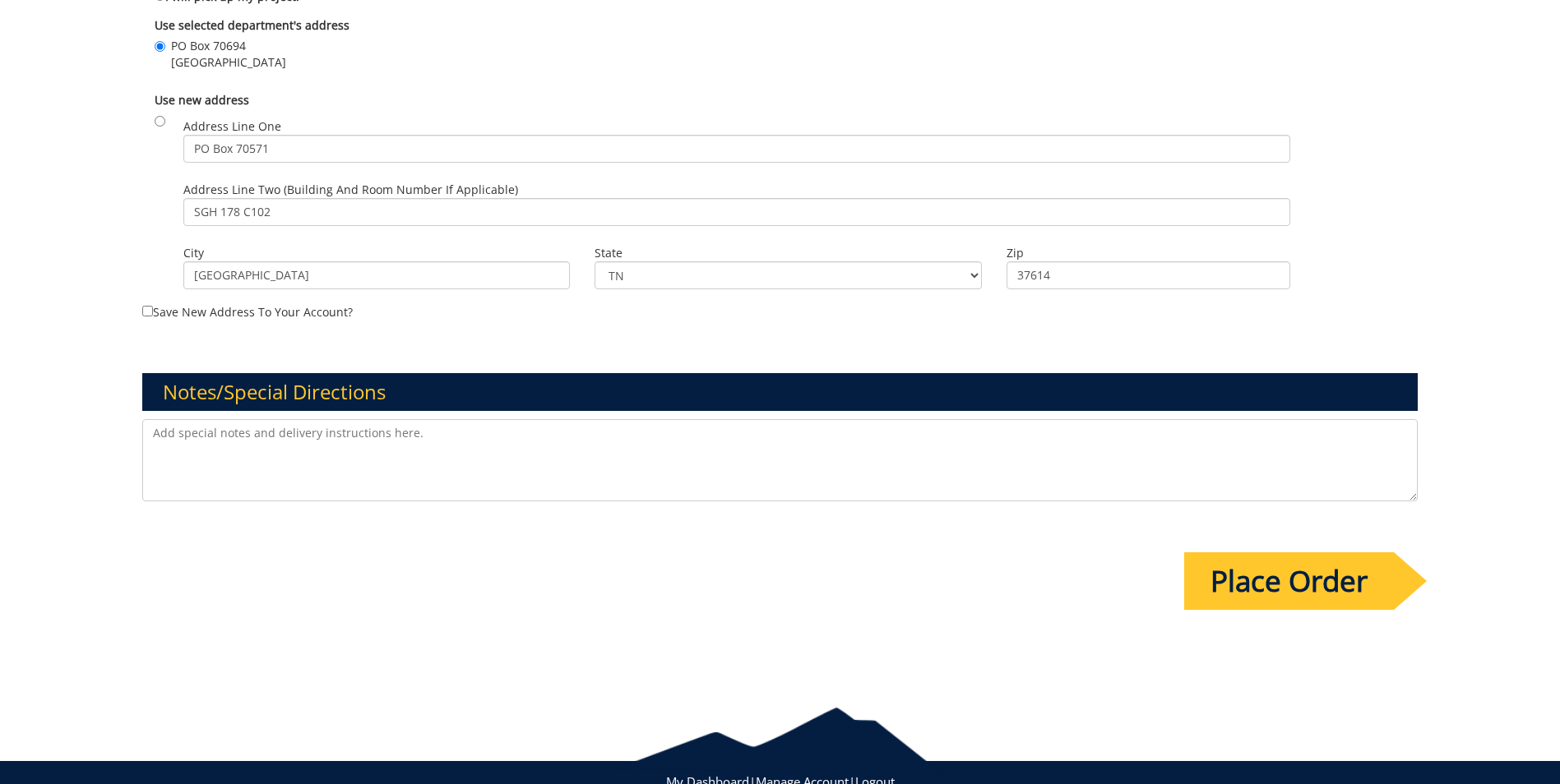
click at [252, 446] on textarea at bounding box center [780, 460] width 1276 height 82
click at [1250, 593] on input "Place Order" at bounding box center [1289, 581] width 209 height 58
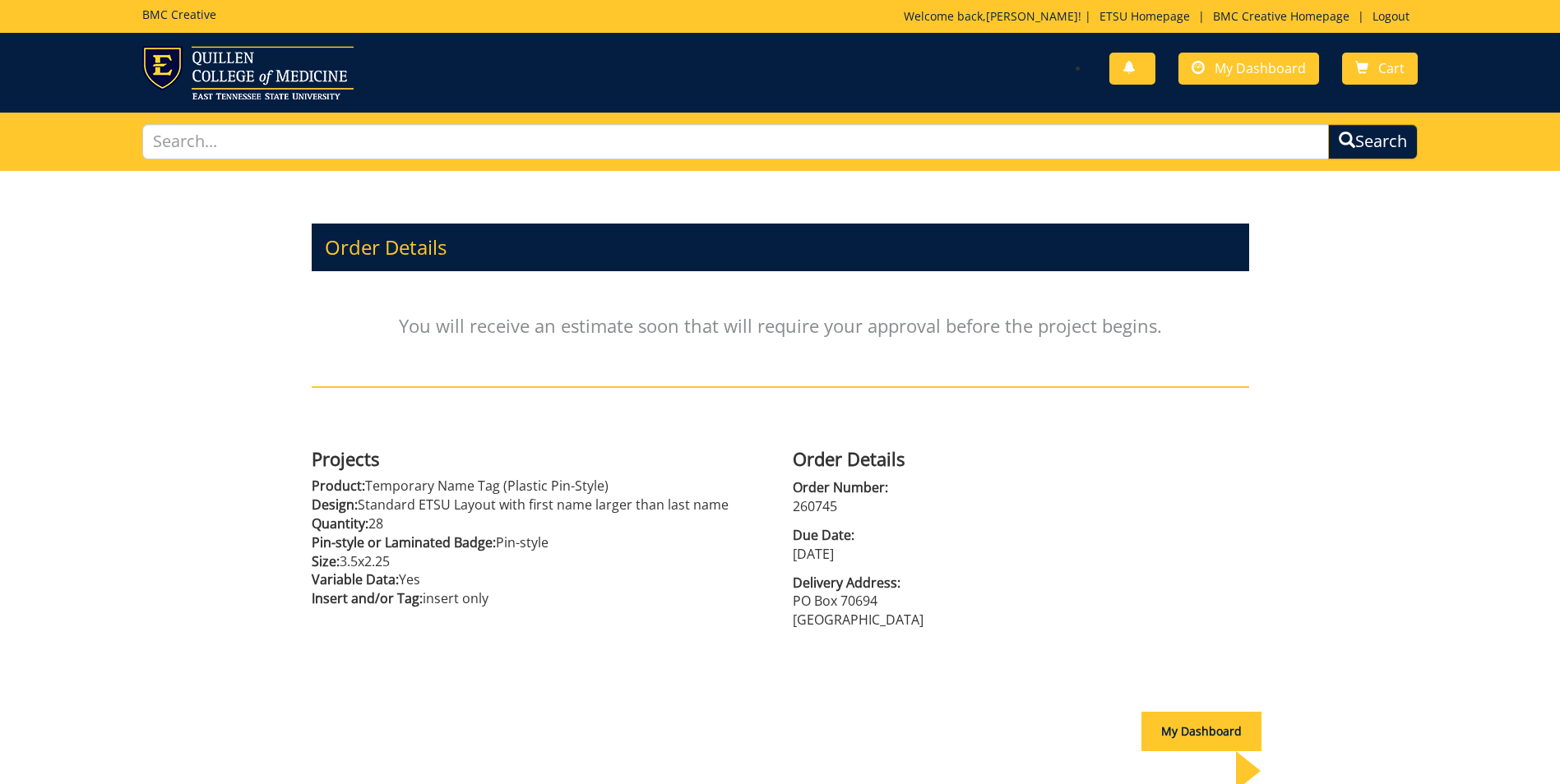
scroll to position [82, 0]
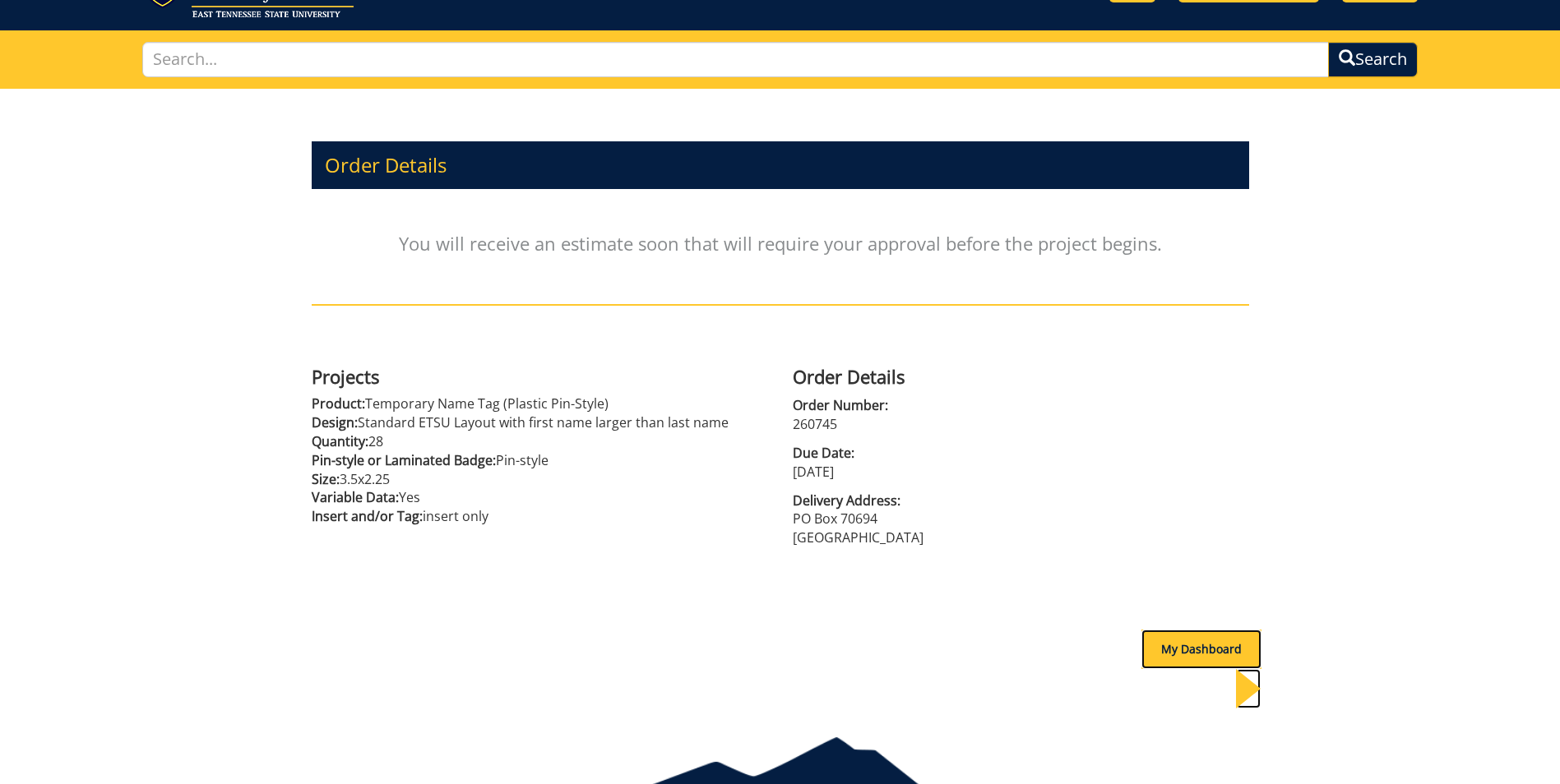
drag, startPoint x: 1155, startPoint y: 650, endPoint x: 1123, endPoint y: 650, distance: 32.0
click at [1155, 650] on div "My Dashboard" at bounding box center [1202, 649] width 120 height 39
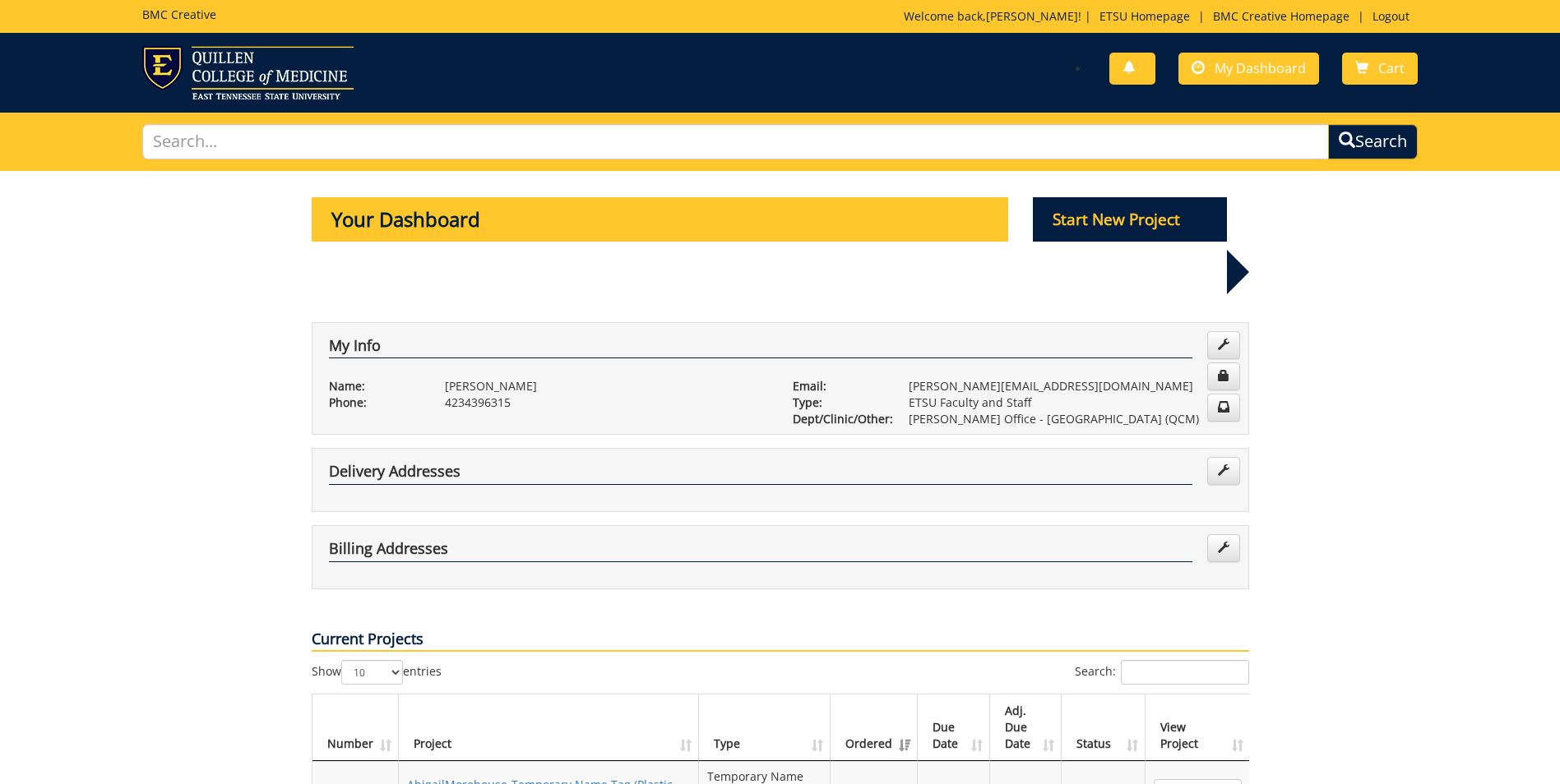
scroll to position [164, 0]
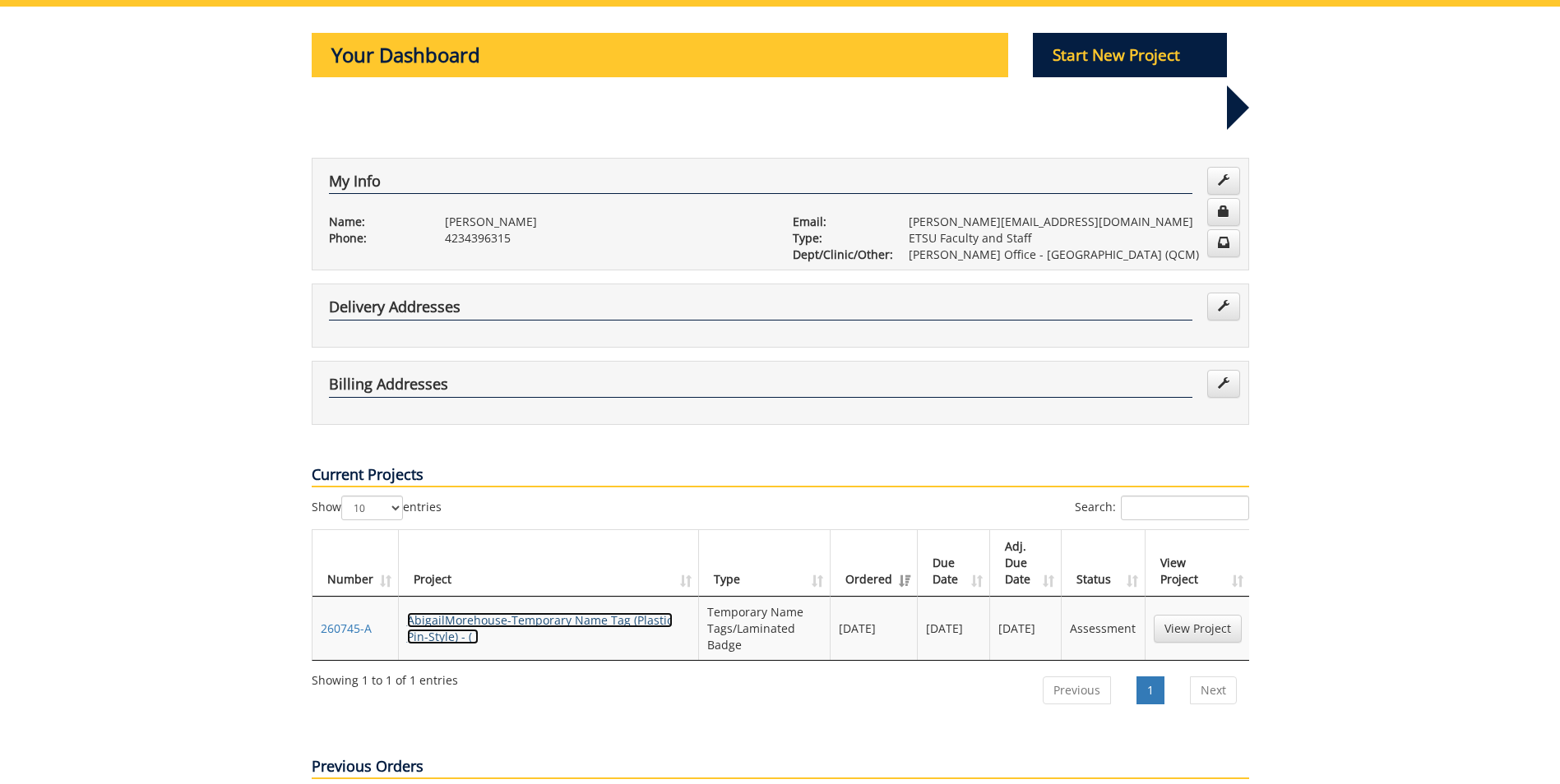
click at [636, 613] on link "AbigailMorehouse-Temporary Name Tag (Plastic Pin-Style) - ( )" at bounding box center [540, 629] width 265 height 32
